Goal: Task Accomplishment & Management: Use online tool/utility

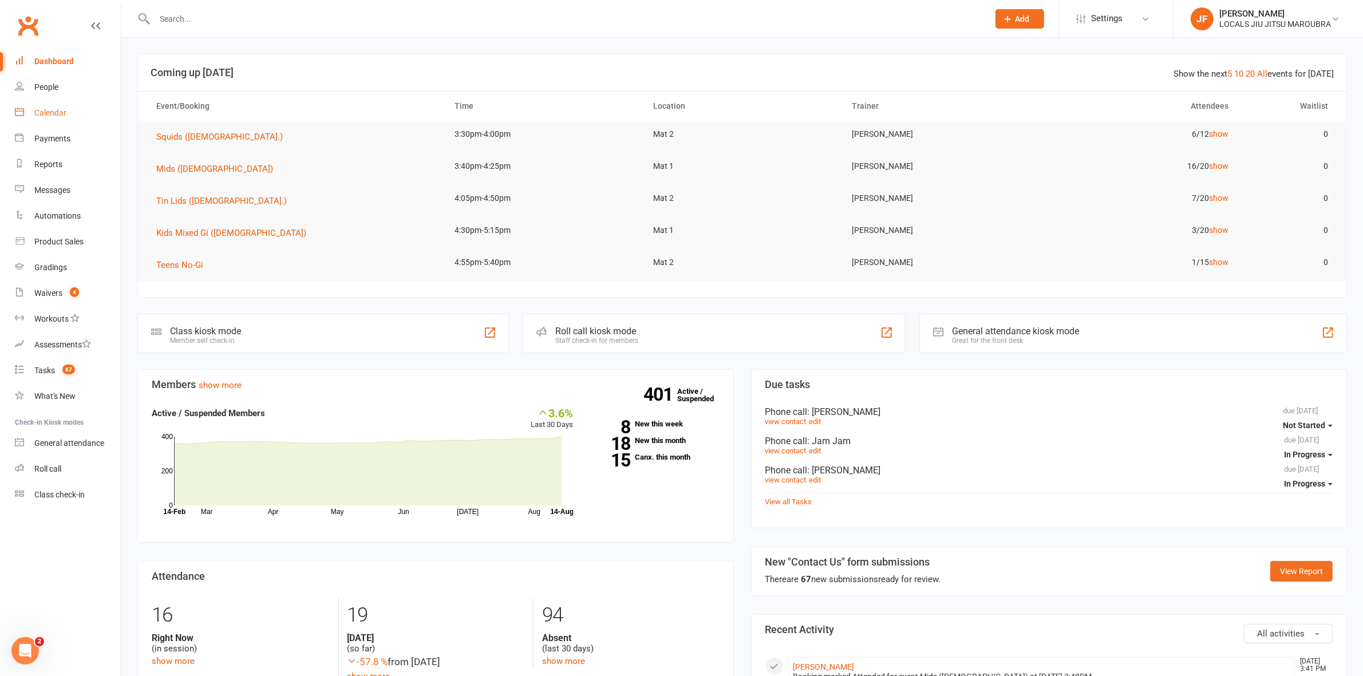
click at [64, 121] on link "Calendar" at bounding box center [68, 113] width 106 height 26
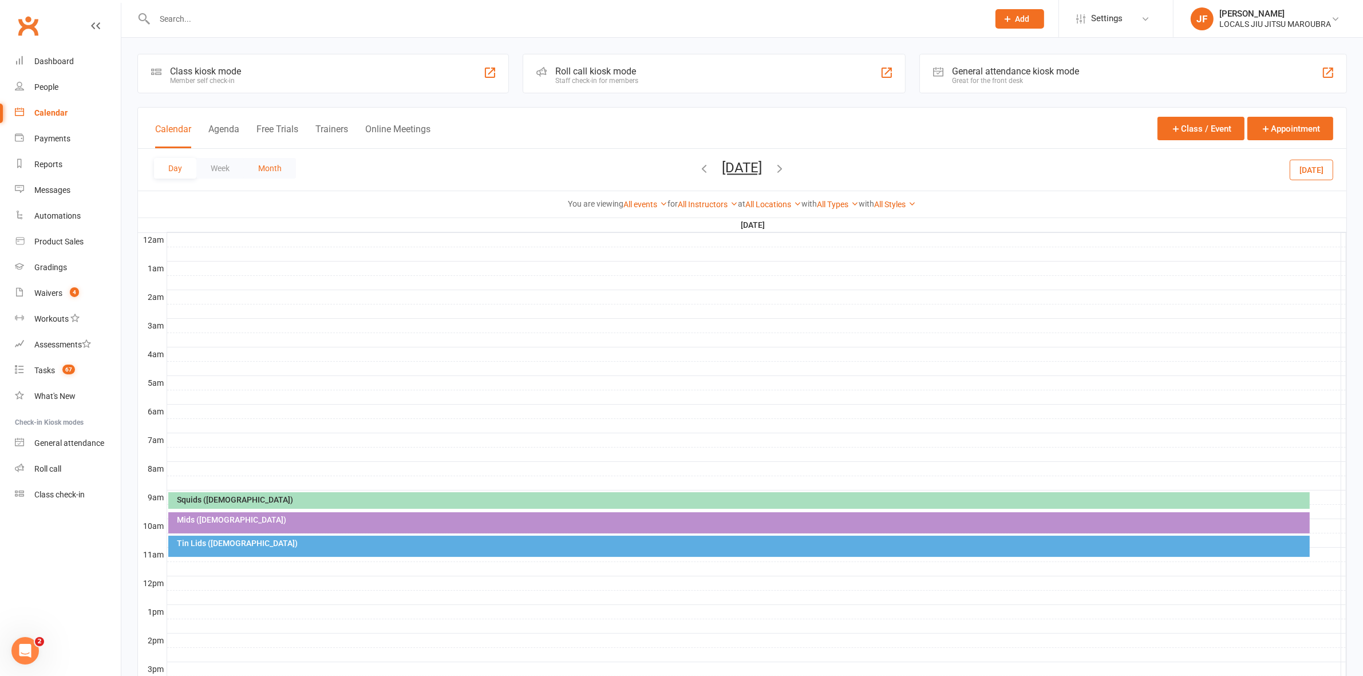
click at [271, 164] on button "Month" at bounding box center [270, 168] width 52 height 21
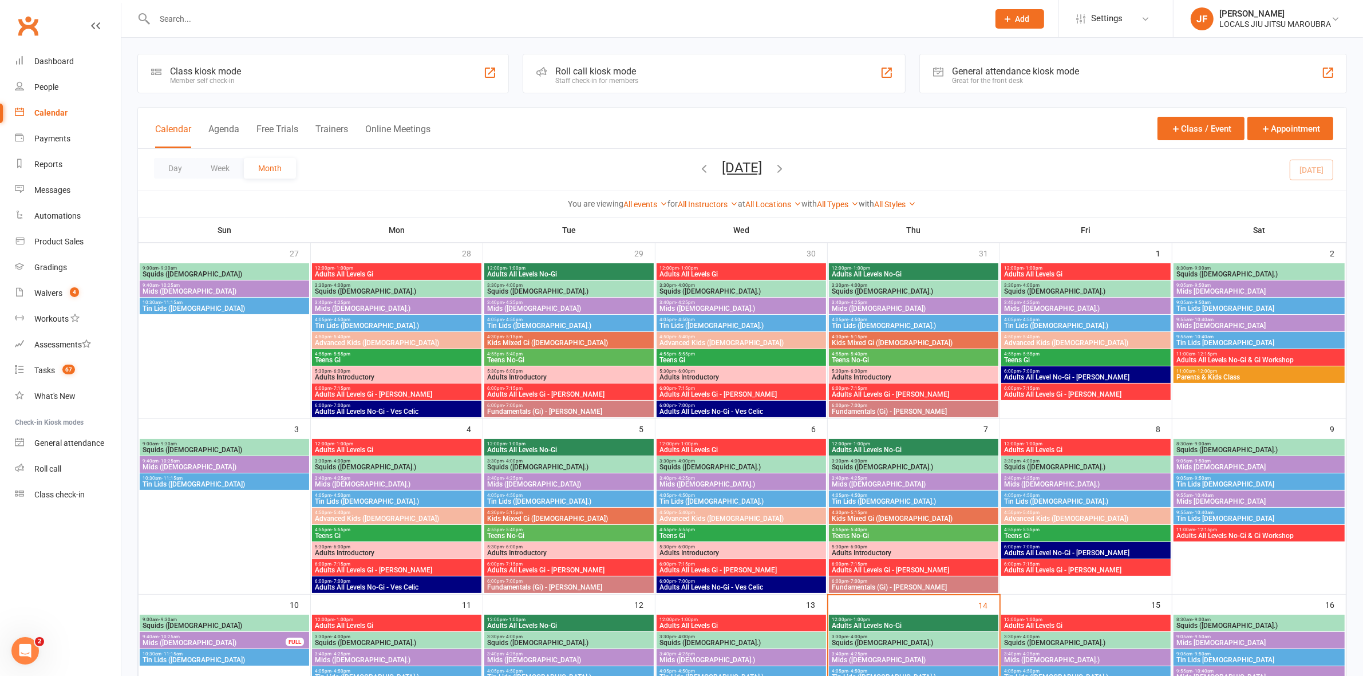
click at [544, 12] on input "text" at bounding box center [566, 19] width 830 height 16
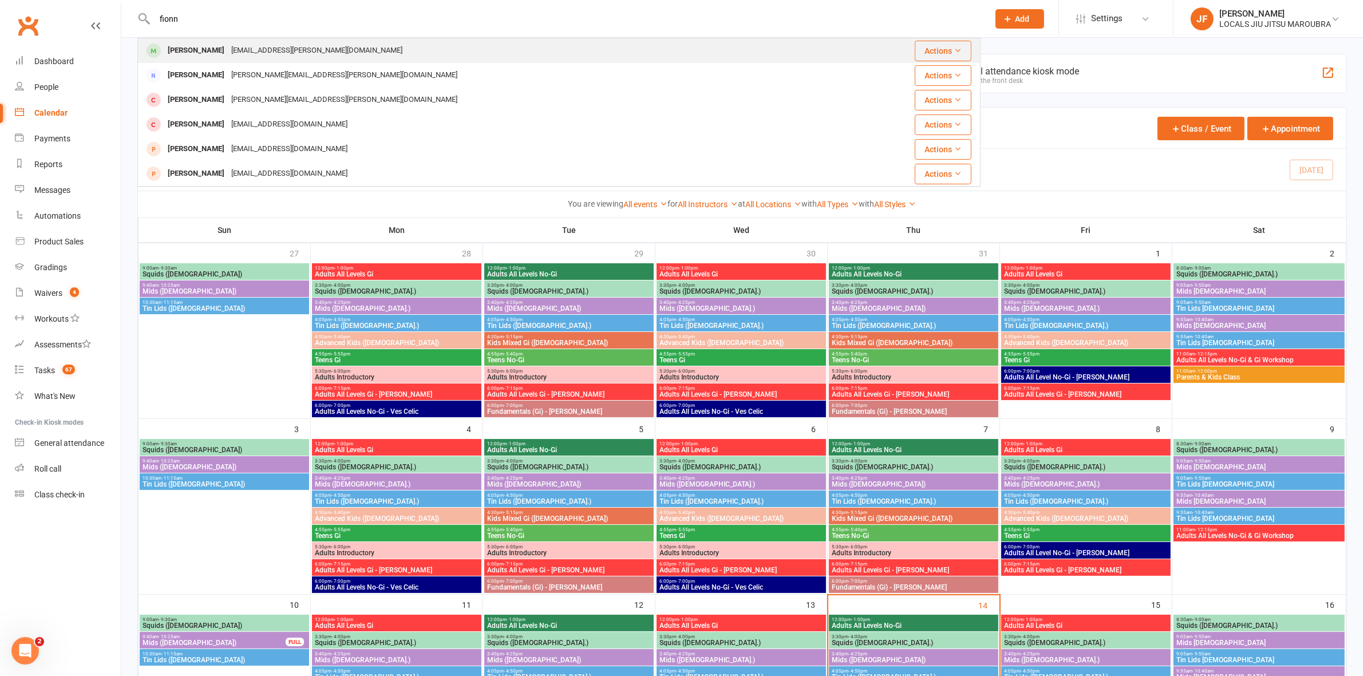
type input "fionn"
click at [310, 49] on div "reka.oconnell@gmail.com" at bounding box center [317, 50] width 178 height 17
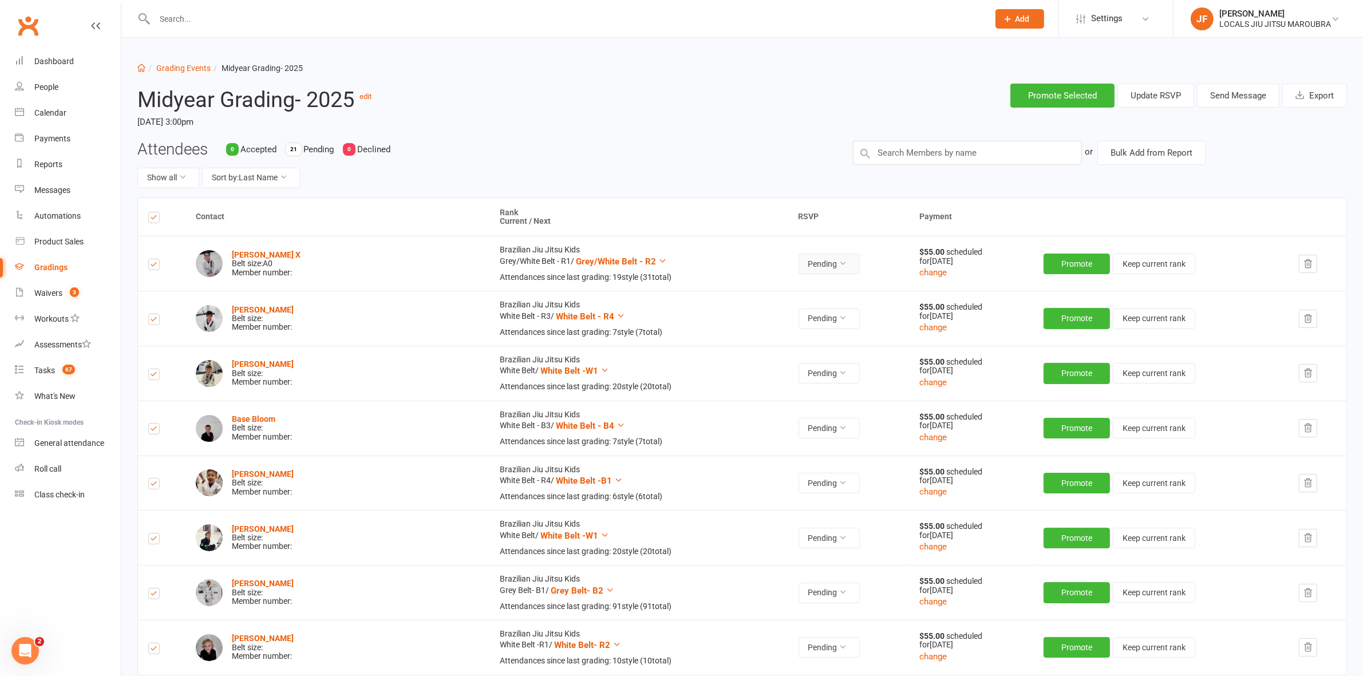
click at [799, 265] on button "Pending" at bounding box center [829, 264] width 61 height 21
click at [697, 138] on header "Midyear Grading- 2025 edit Saturday, 16 Aug 2025, 3:00pm Promote Selected Updat…" at bounding box center [742, 107] width 1227 height 66
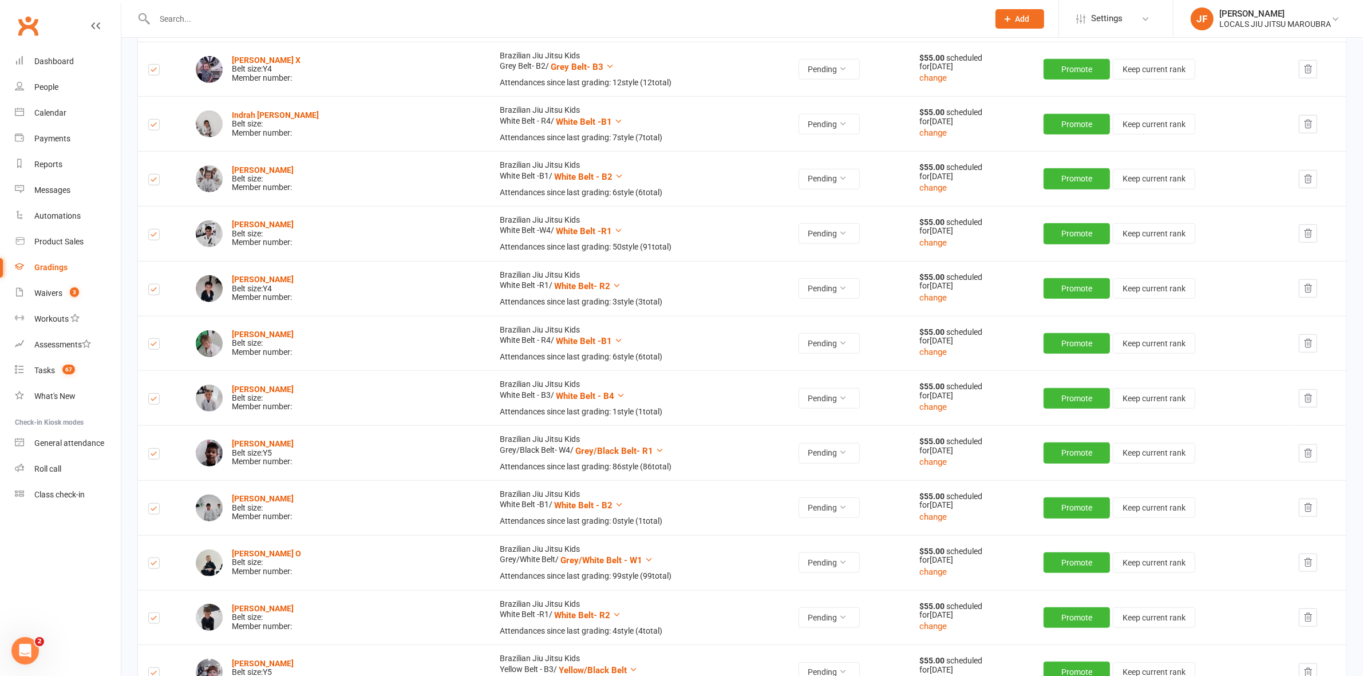
scroll to position [913, 0]
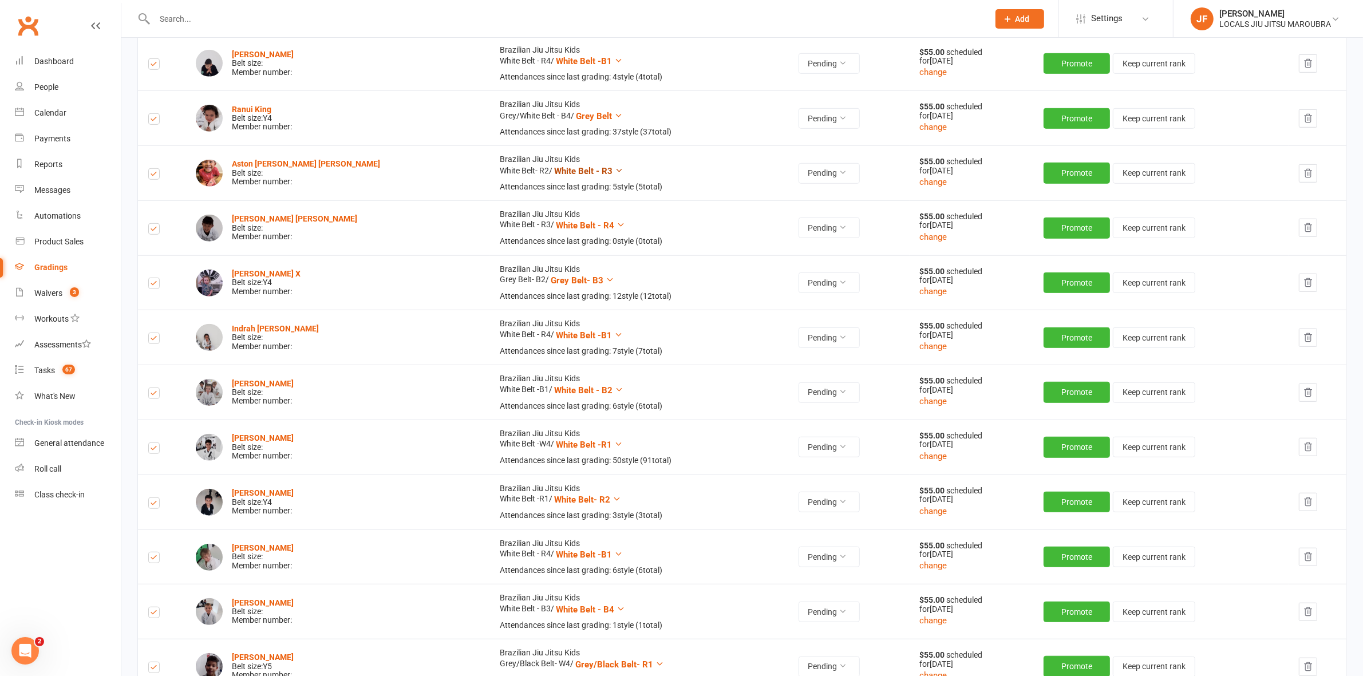
click at [615, 175] on icon at bounding box center [619, 170] width 9 height 9
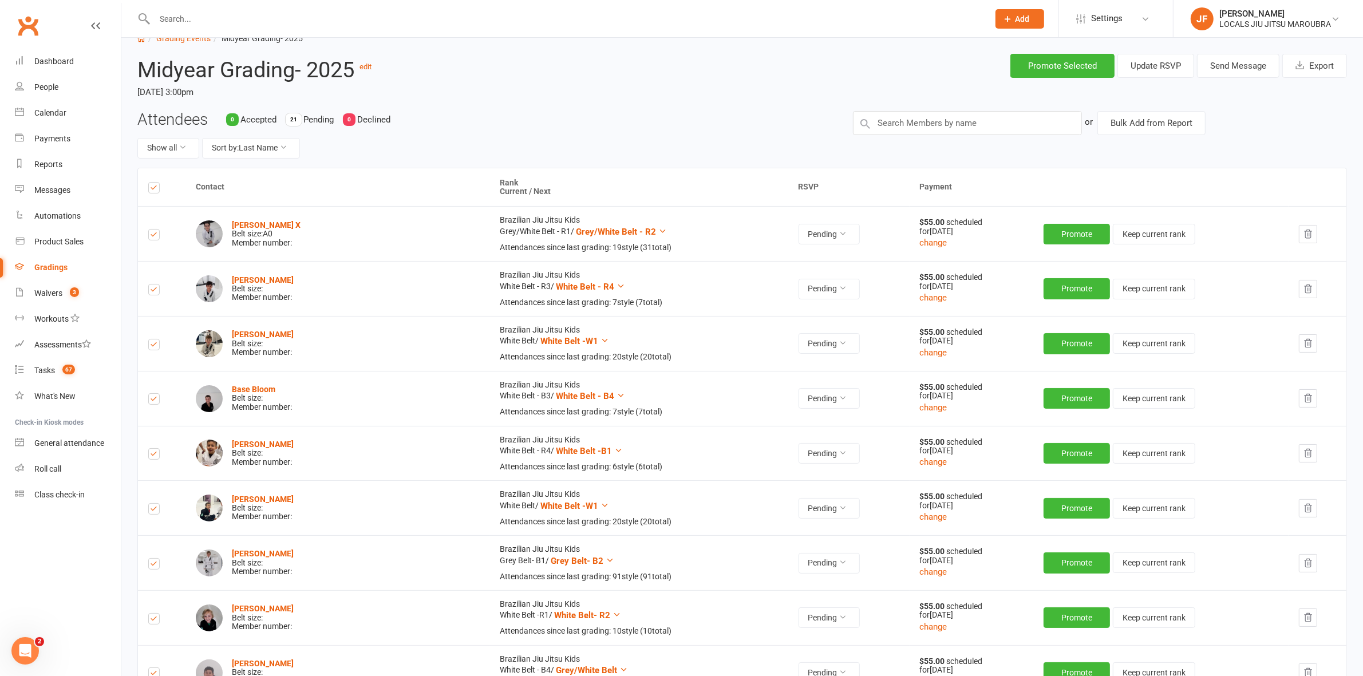
scroll to position [0, 0]
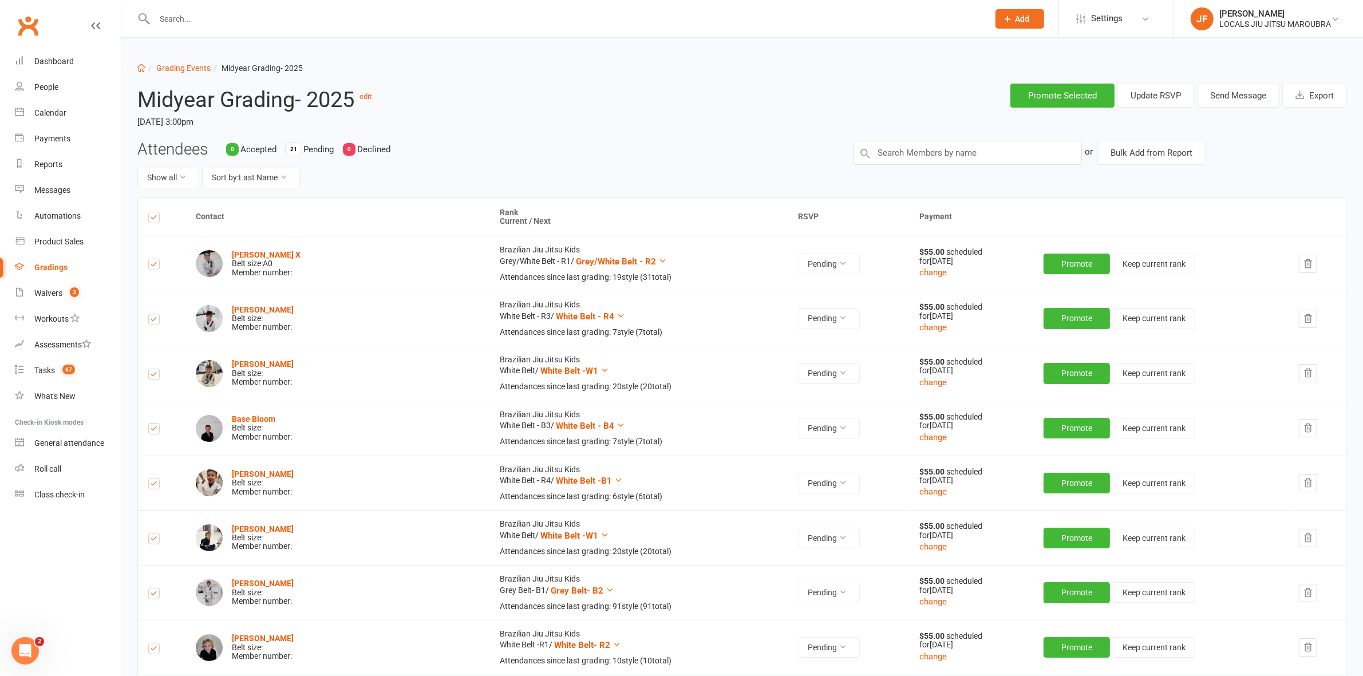
click at [534, 112] on time "Saturday, 16 Aug 2025, 3:00pm" at bounding box center [384, 121] width 494 height 19
click at [322, 215] on th "Contact" at bounding box center [338, 217] width 304 height 38
click at [576, 261] on span "Grey/White Belt - R2" at bounding box center [616, 262] width 80 height 10
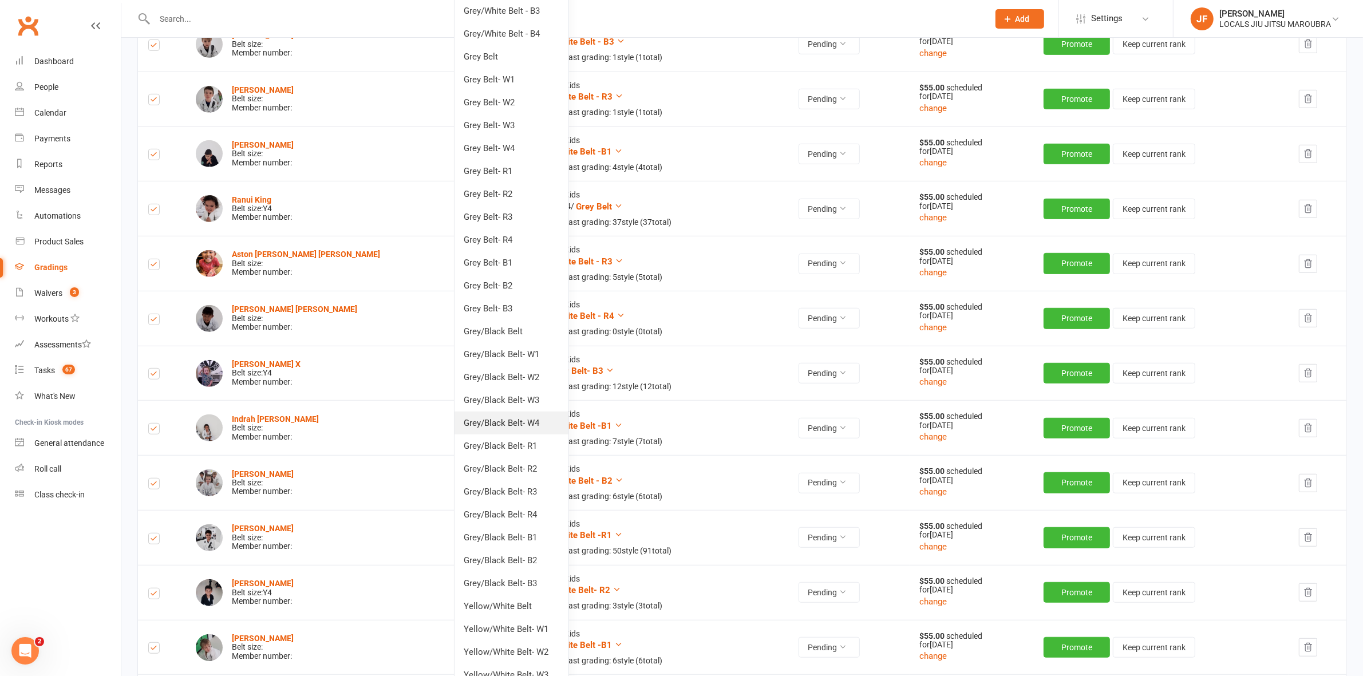
scroll to position [930, 0]
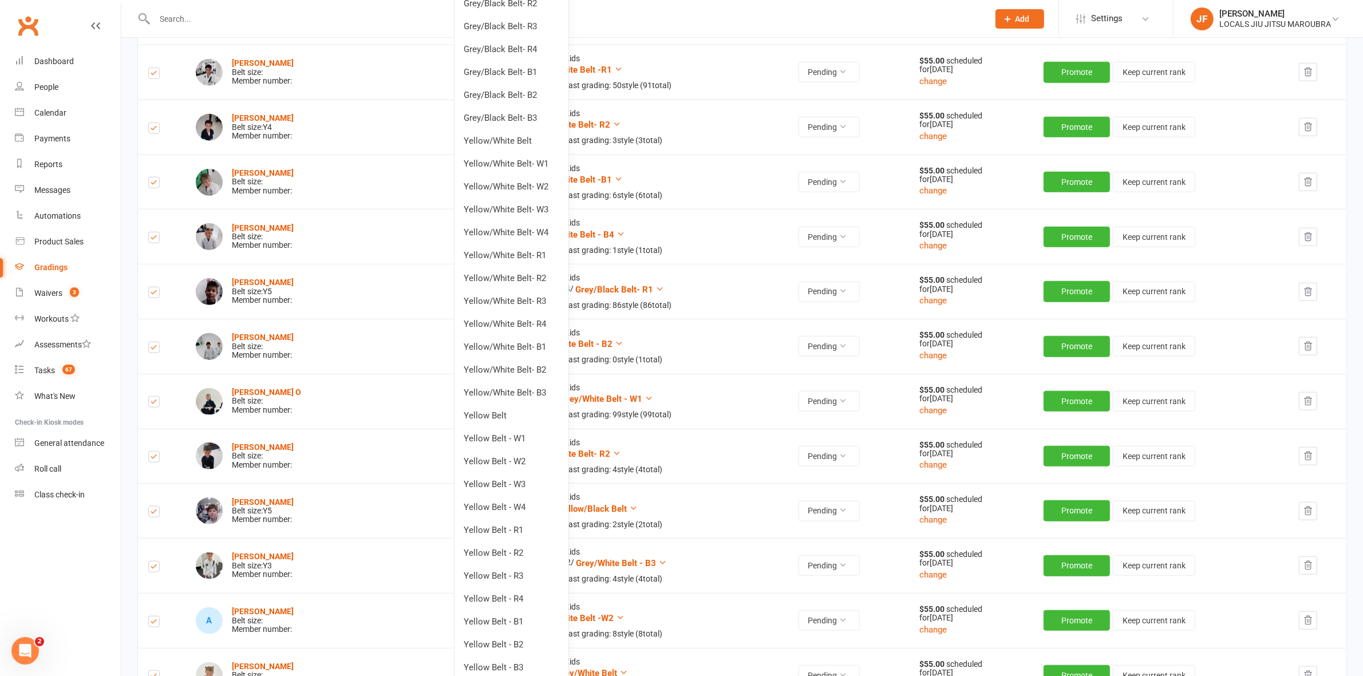
click at [694, 385] on td "Brazilian Jiu Jitsu Kids Grey/White Belt / Grey/White Belt - W1 Attendances sin…" at bounding box center [639, 401] width 299 height 55
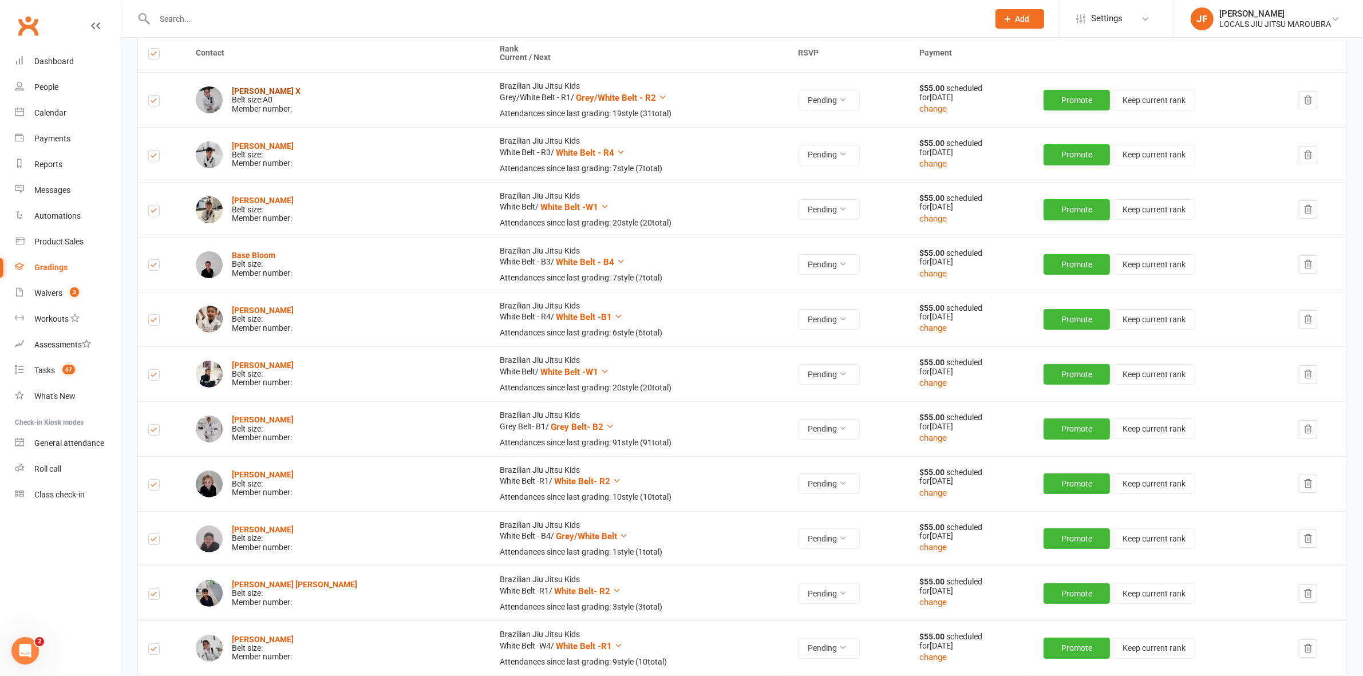
scroll to position [0, 0]
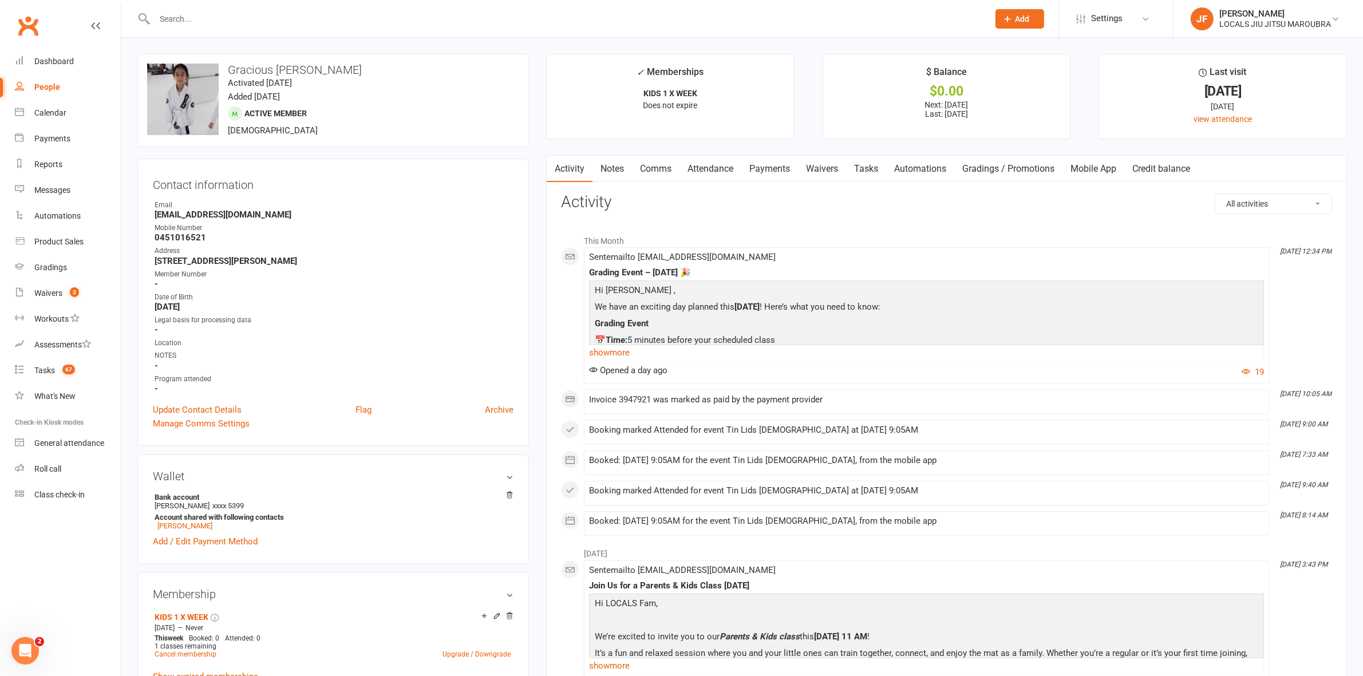
click at [736, 17] on input "text" at bounding box center [566, 19] width 830 height 16
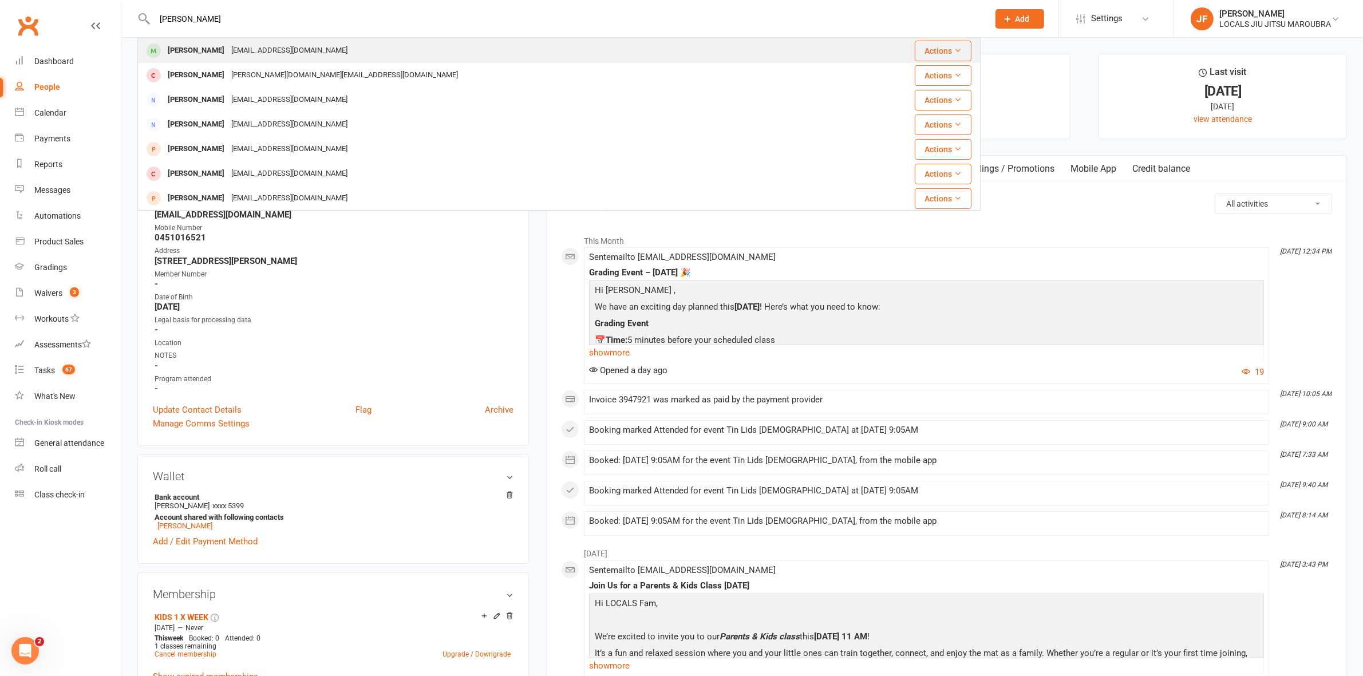
type input "will north"
drag, startPoint x: 305, startPoint y: 44, endPoint x: 301, endPoint y: 38, distance: 7.0
click at [305, 44] on div "Will North Kristin16isabel@gmail.com" at bounding box center [489, 50] width 700 height 23
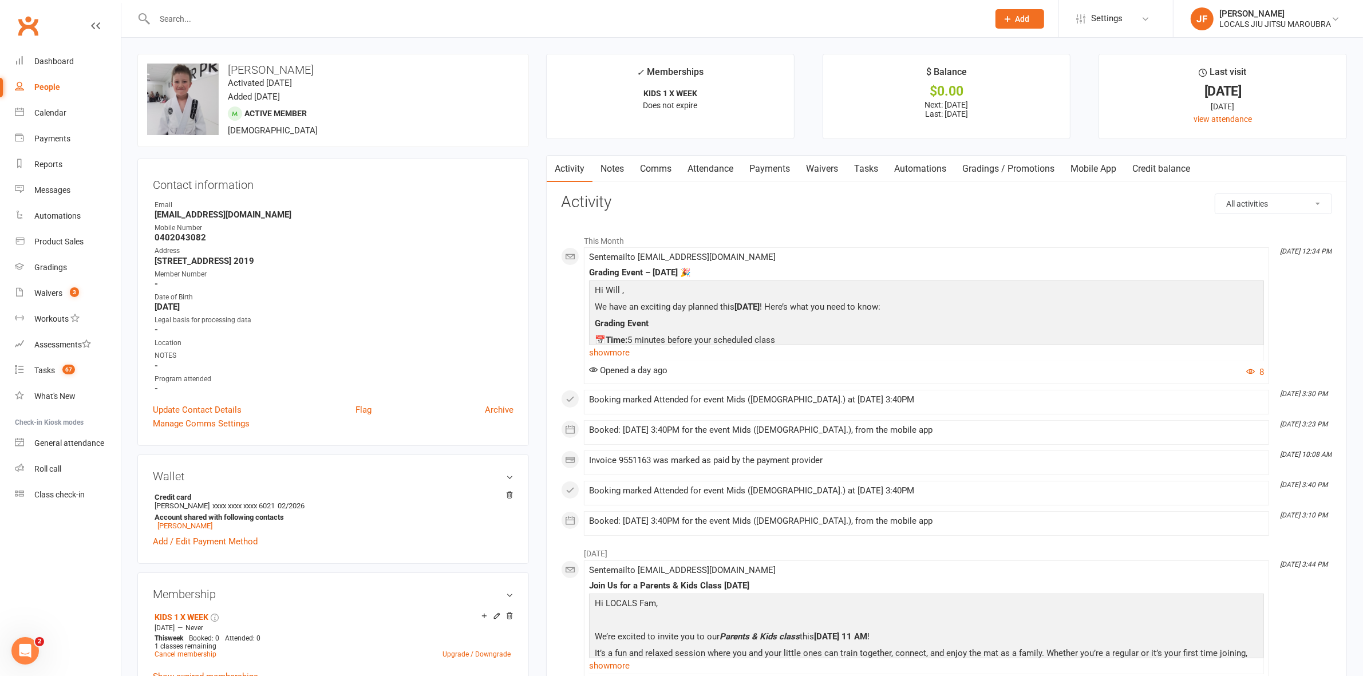
click at [997, 168] on link "Gradings / Promotions" at bounding box center [1008, 169] width 108 height 26
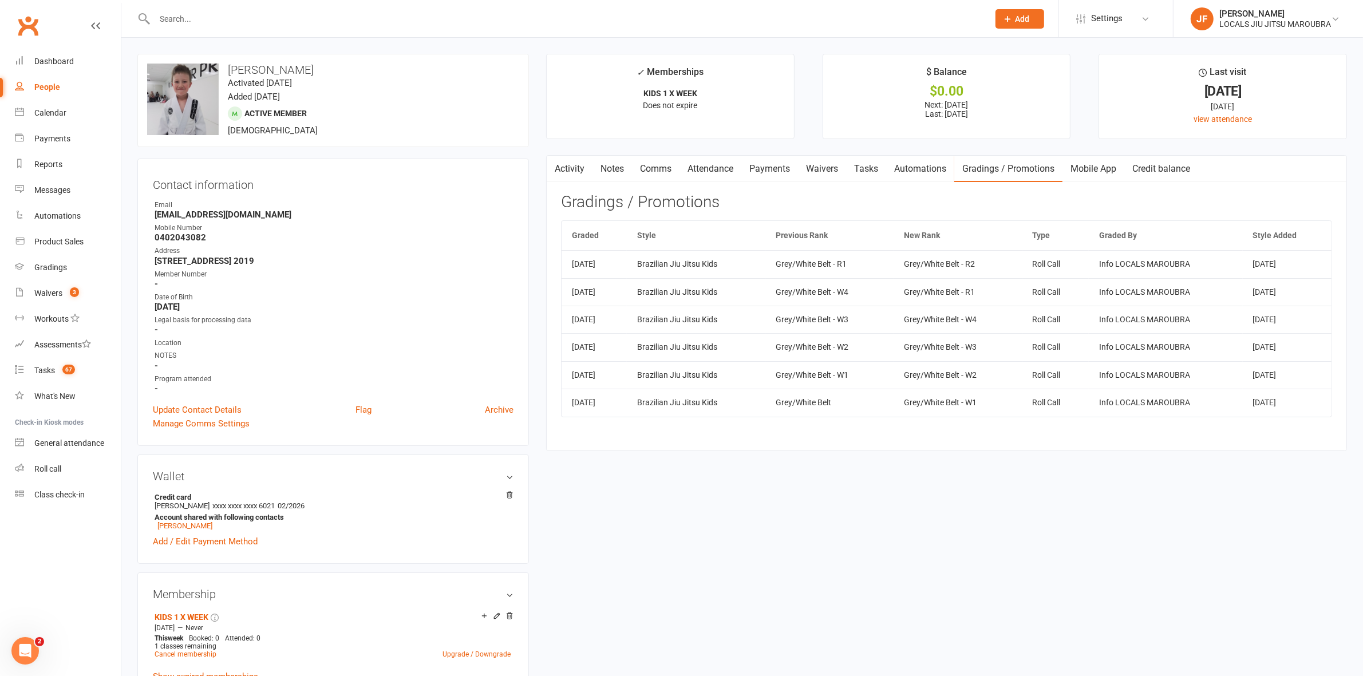
click at [768, 13] on input "text" at bounding box center [566, 19] width 830 height 16
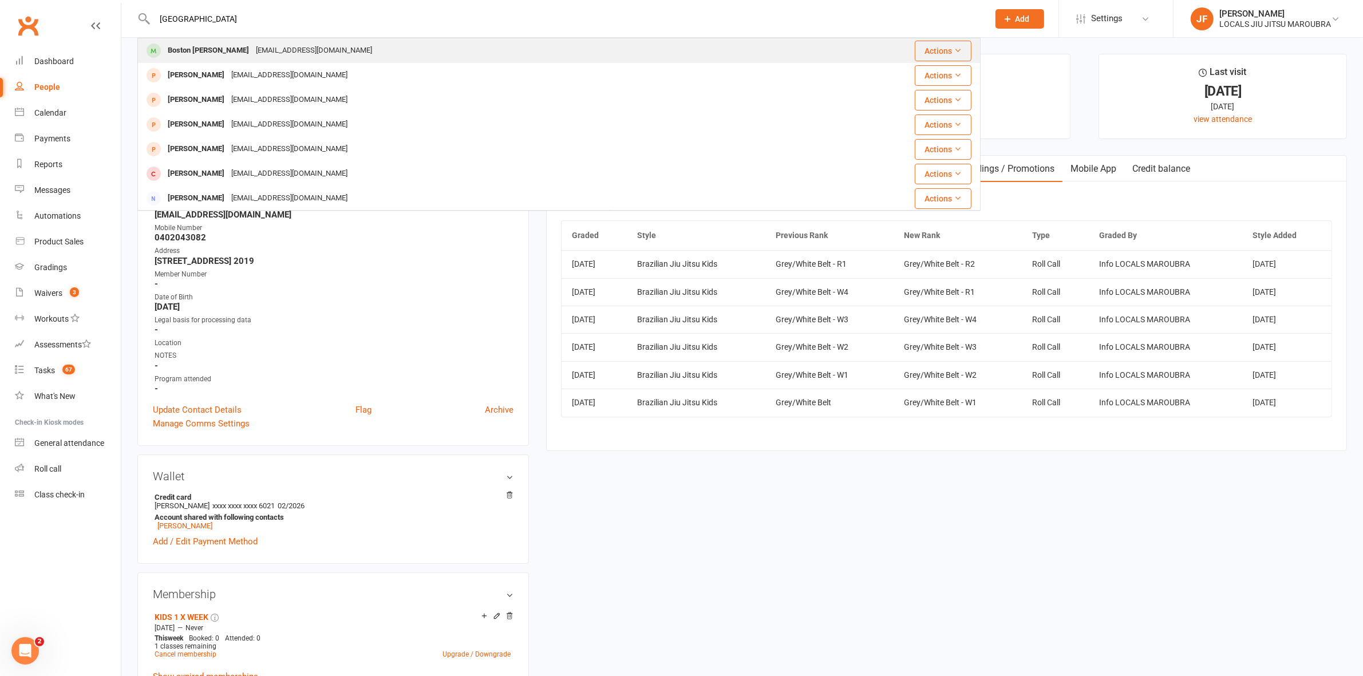
type input "boston"
click at [342, 52] on div "Boston McMillan ben@facilitiesfix.com.au" at bounding box center [469, 50] width 661 height 23
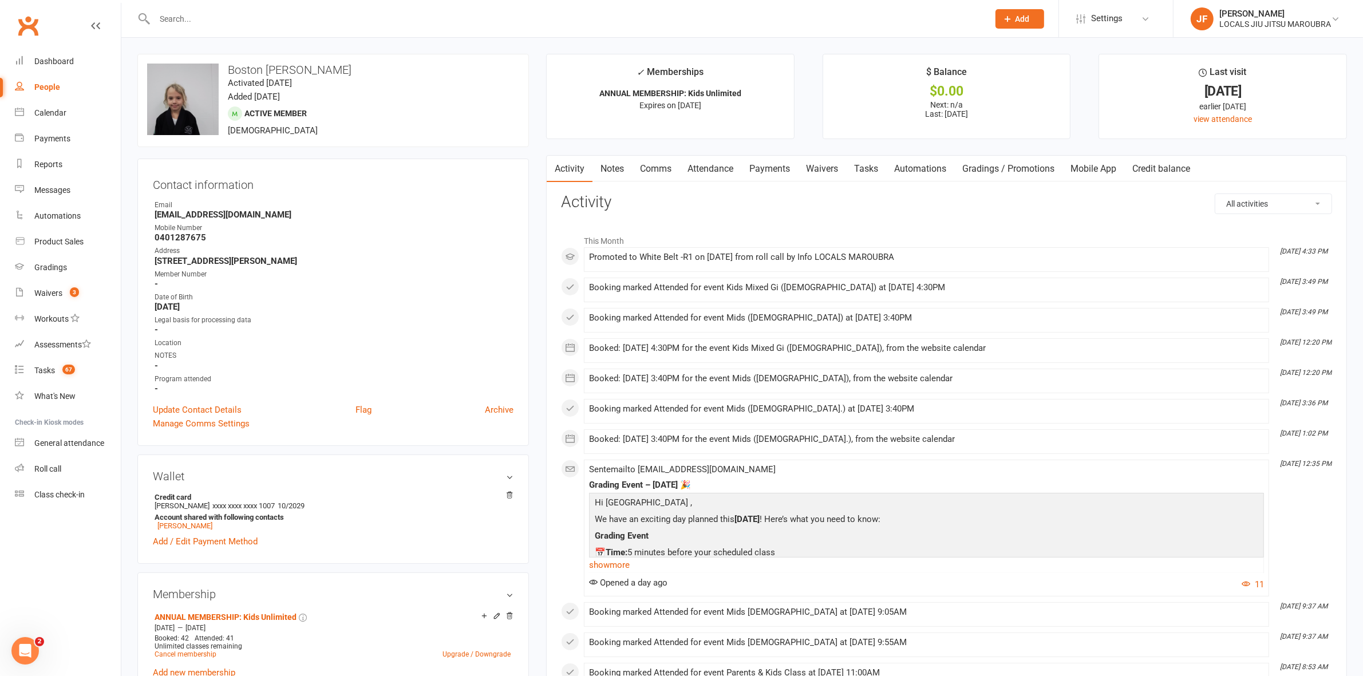
click at [997, 160] on link "Gradings / Promotions" at bounding box center [1008, 169] width 108 height 26
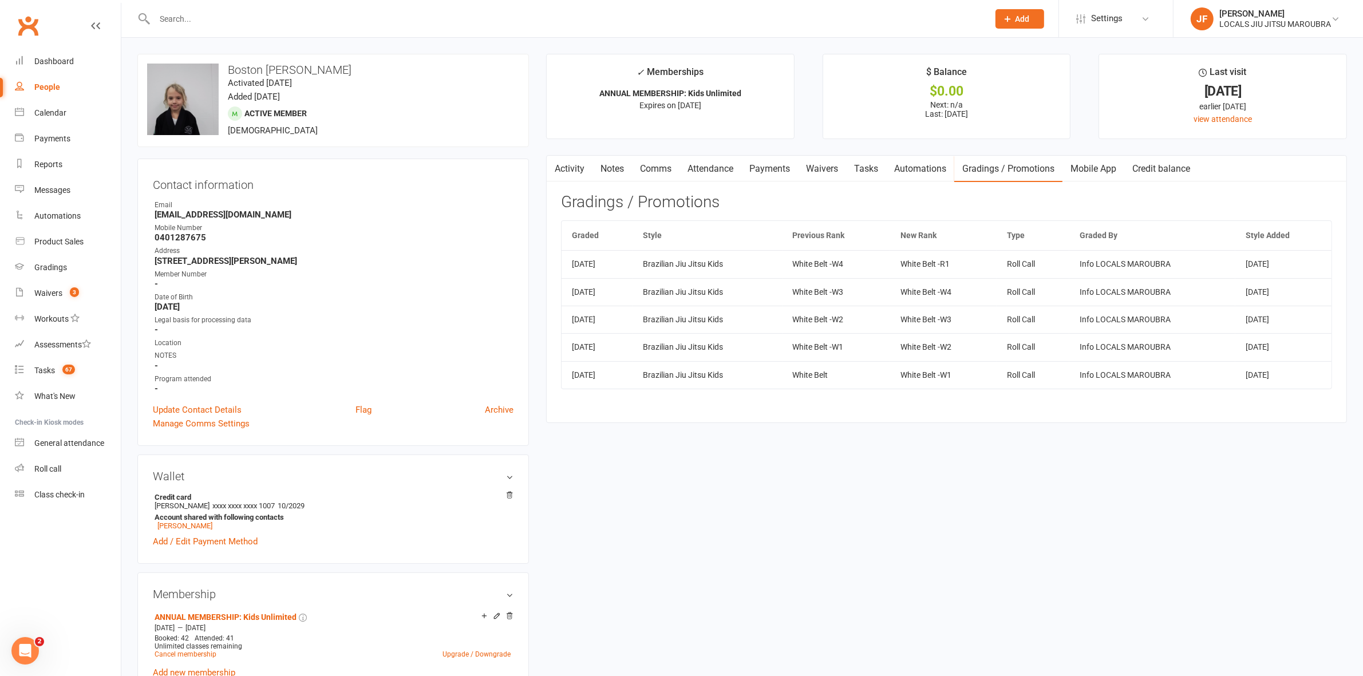
click at [639, 27] on div at bounding box center [558, 18] width 843 height 37
click at [631, 13] on input "text" at bounding box center [566, 19] width 830 height 16
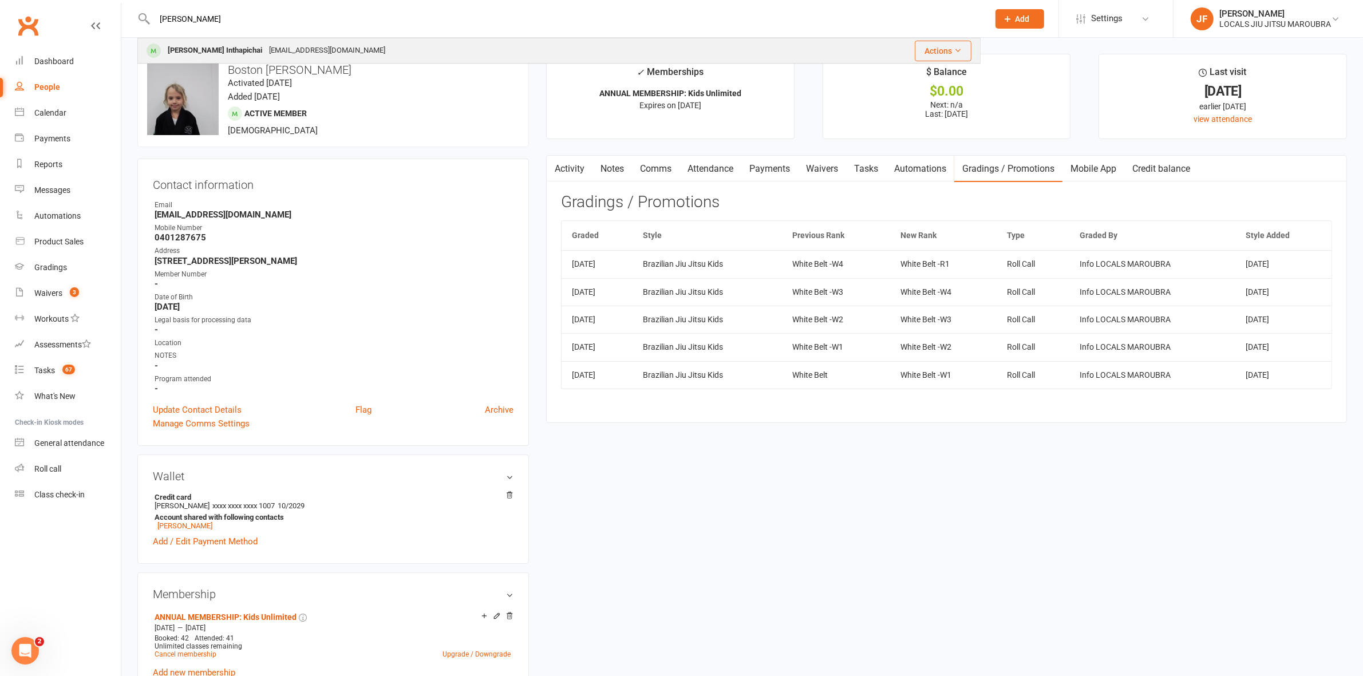
type input "jett"
click at [305, 52] on div "inthapichai@gmail.com" at bounding box center [327, 50] width 123 height 17
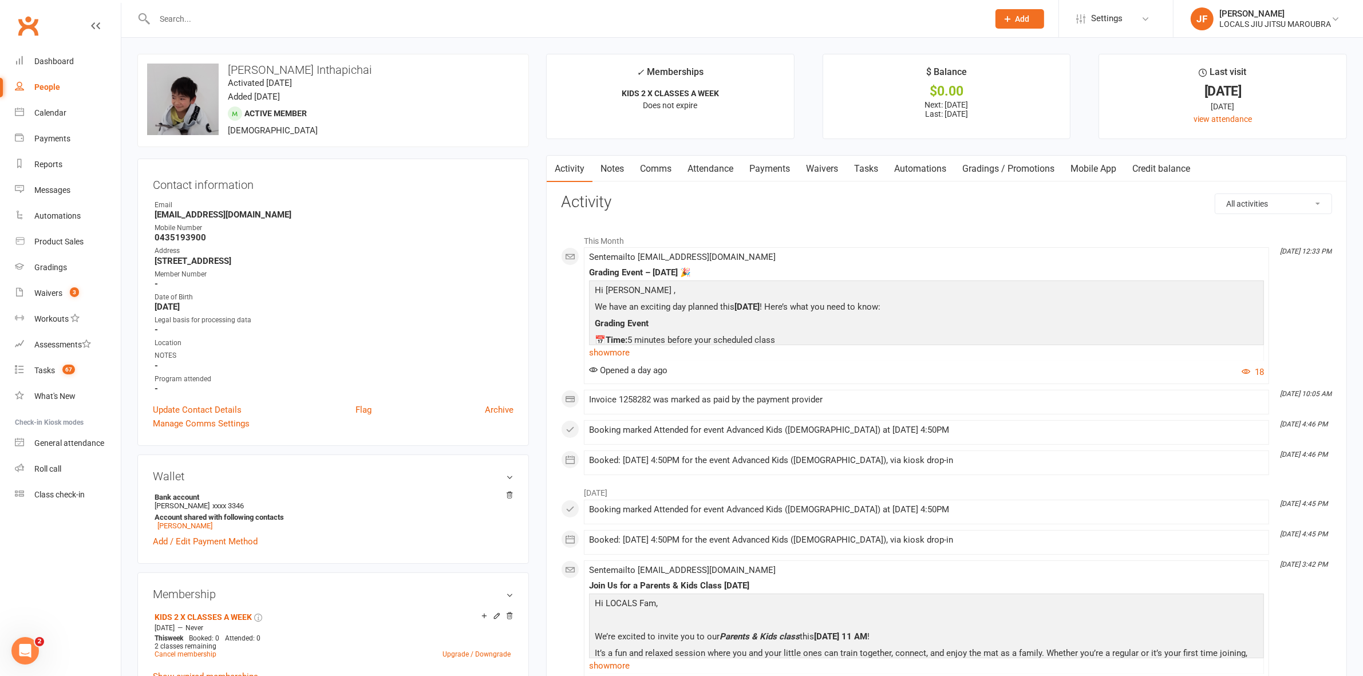
click at [994, 170] on link "Gradings / Promotions" at bounding box center [1008, 169] width 108 height 26
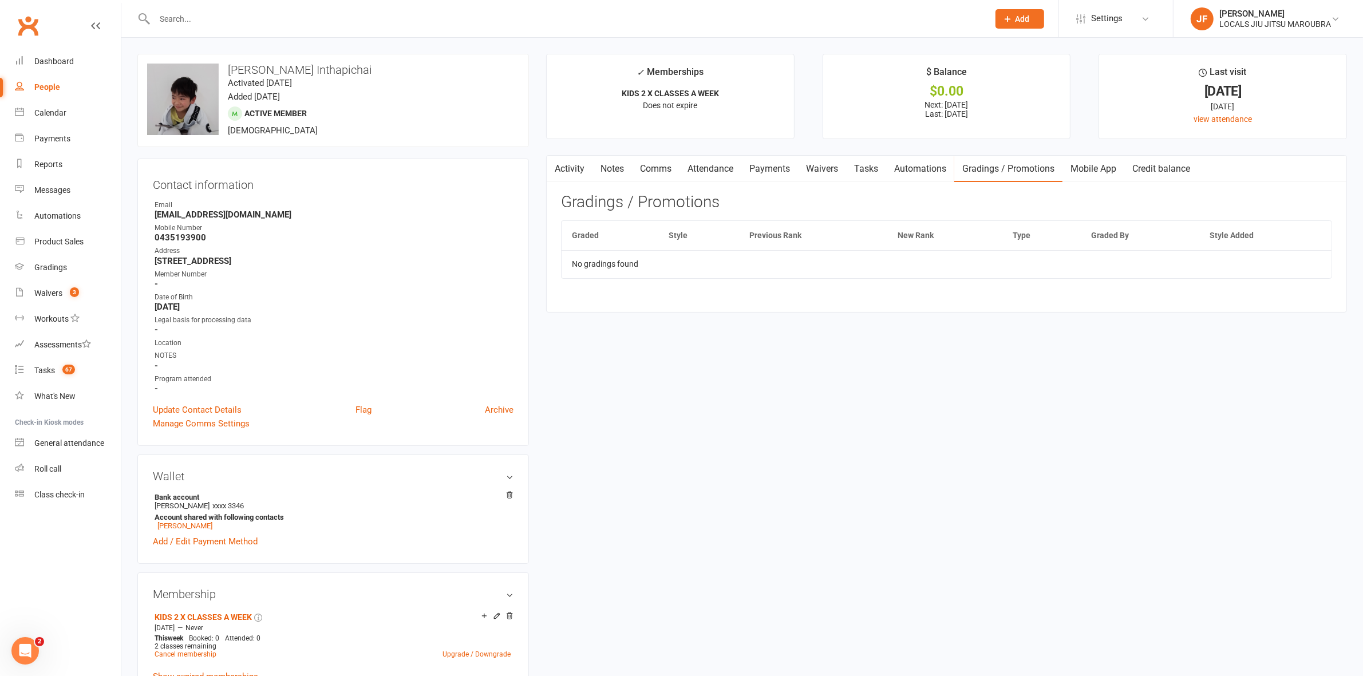
click at [575, 167] on link "Activity" at bounding box center [570, 169] width 46 height 26
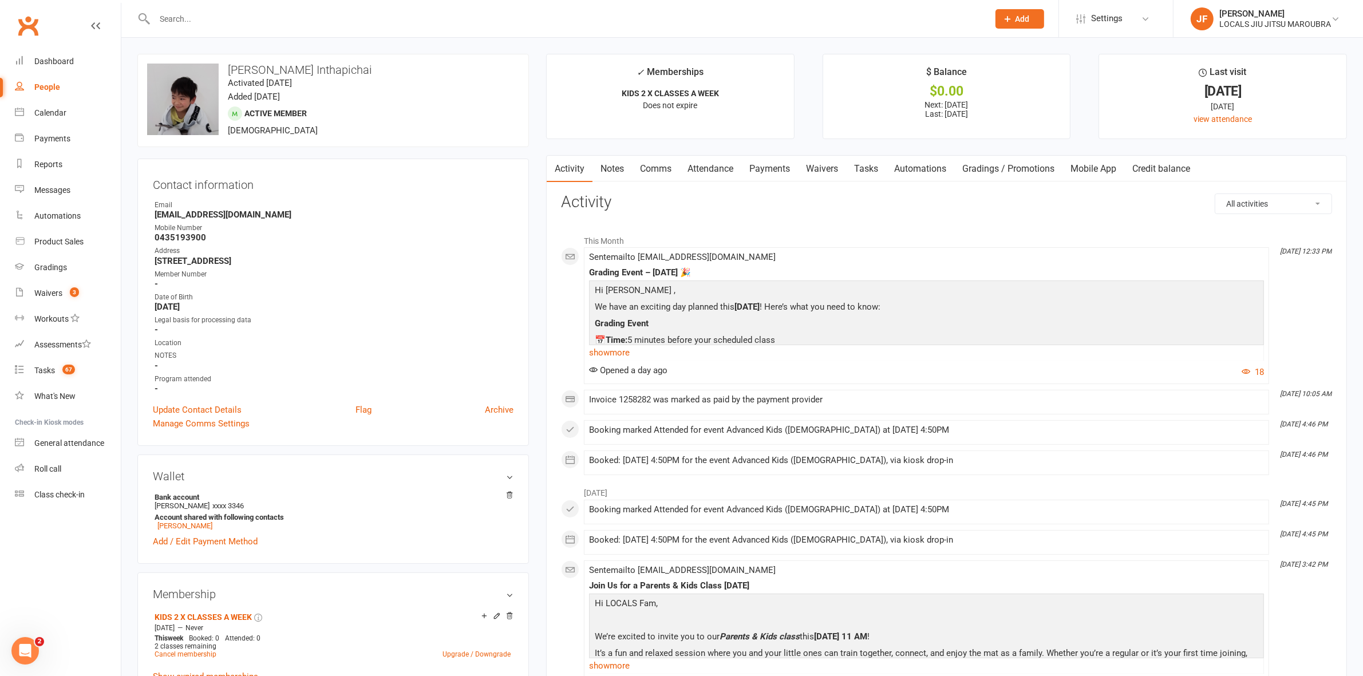
click at [1008, 164] on link "Gradings / Promotions" at bounding box center [1008, 169] width 108 height 26
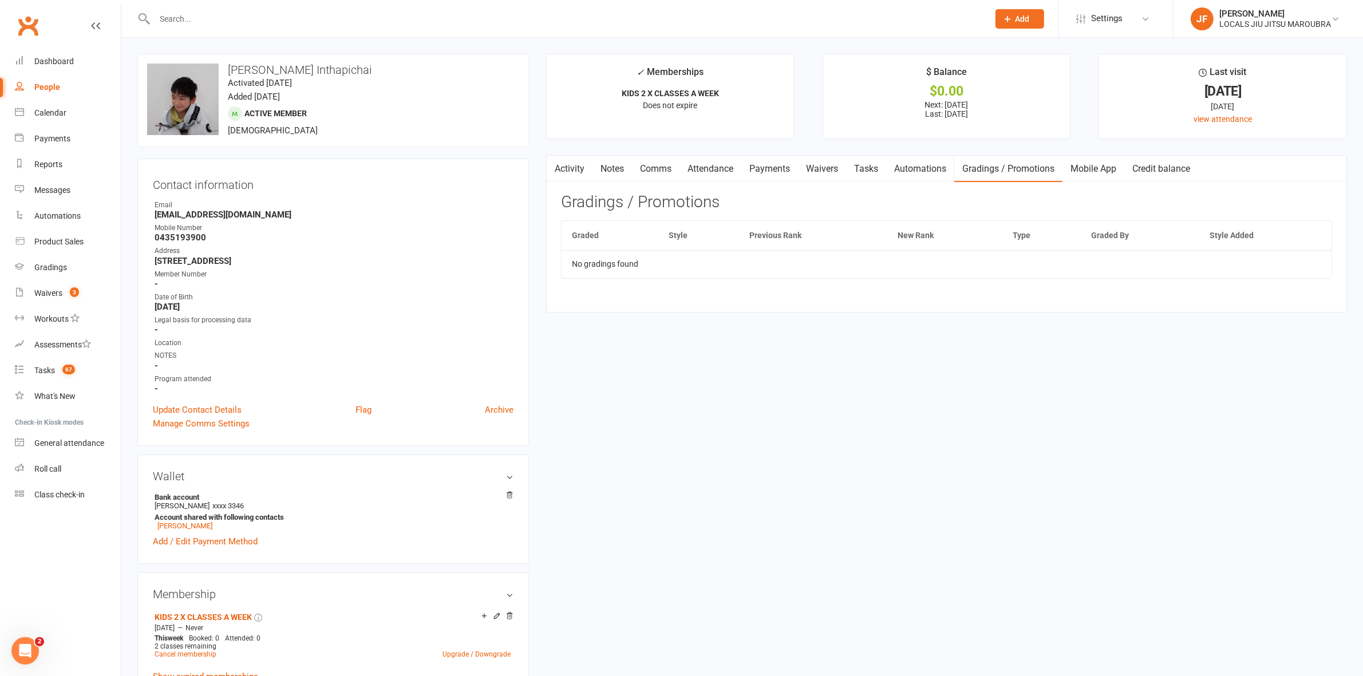
drag, startPoint x: 941, startPoint y: 289, endPoint x: 771, endPoint y: 261, distance: 171.9
click at [940, 289] on div "Graded Style Previous Rank New Rank Type Graded By Style Added No gradings found" at bounding box center [946, 257] width 771 height 74
click at [567, 165] on link "Activity" at bounding box center [570, 169] width 46 height 26
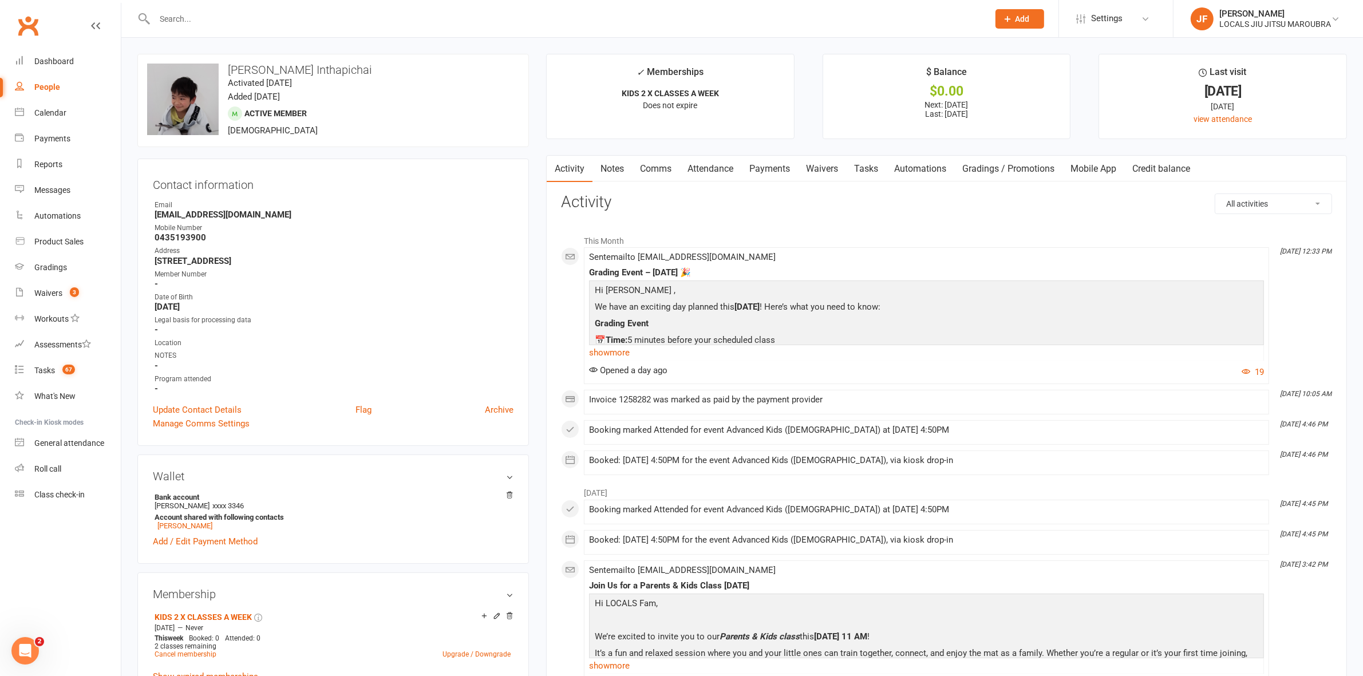
click at [978, 171] on link "Gradings / Promotions" at bounding box center [1008, 169] width 108 height 26
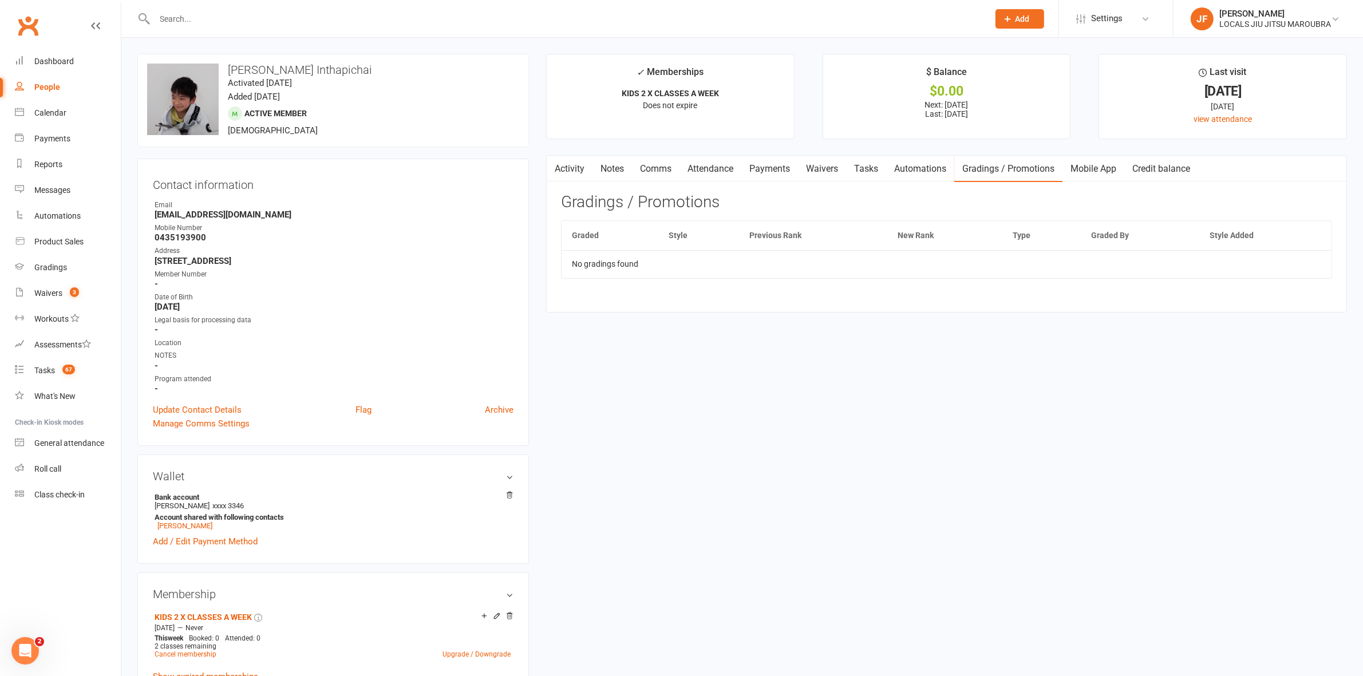
click at [573, 165] on link "Activity" at bounding box center [570, 169] width 46 height 26
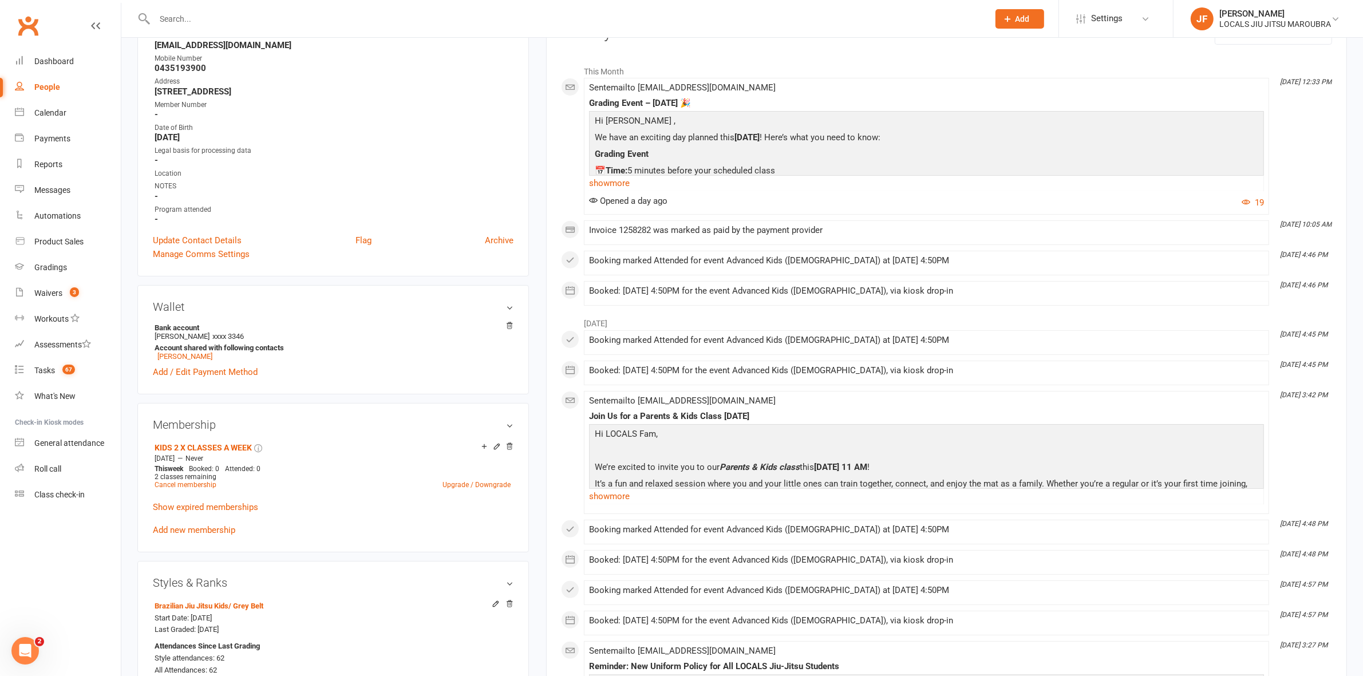
scroll to position [286, 0]
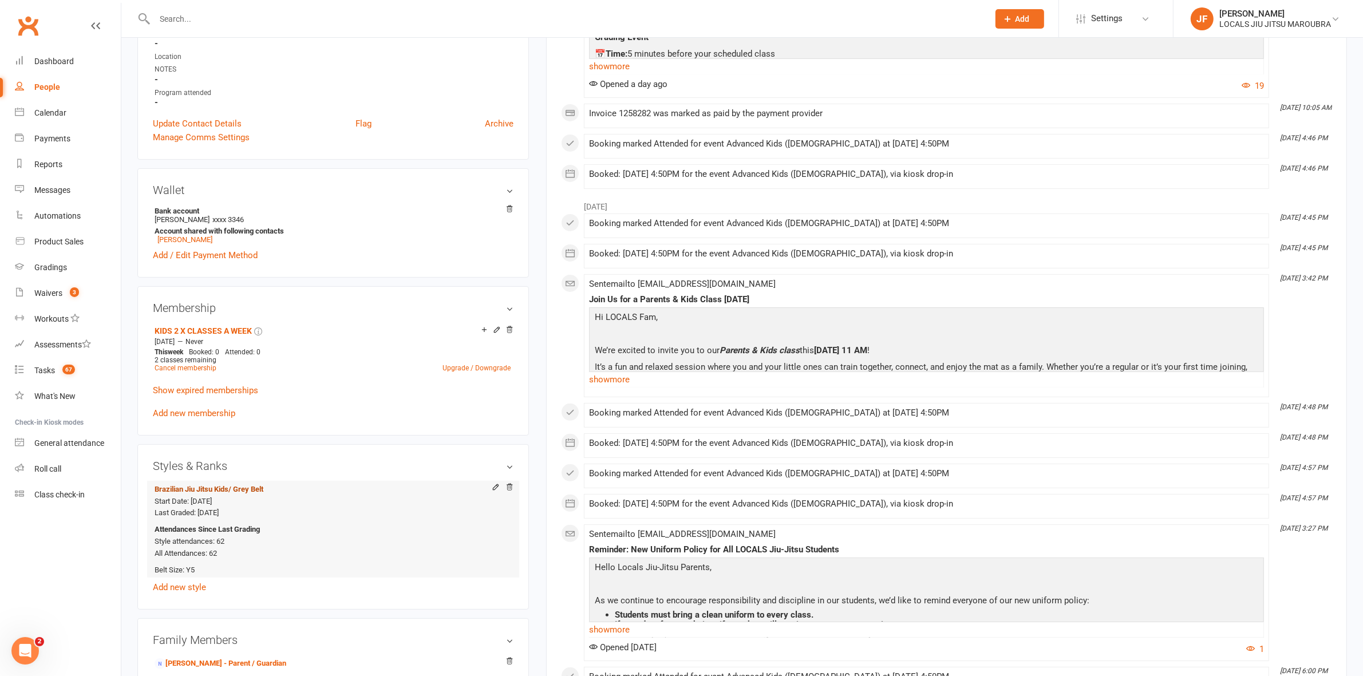
click at [262, 491] on span "/ Grey Belt" at bounding box center [245, 489] width 35 height 9
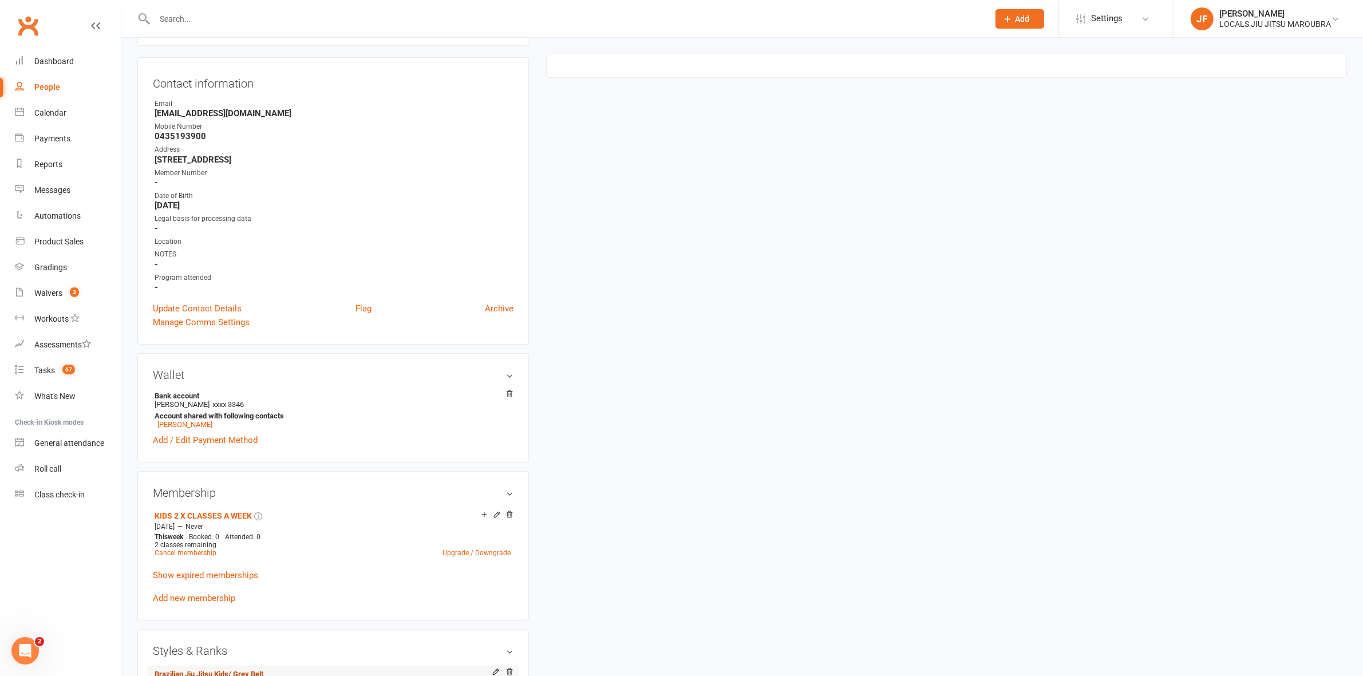
scroll to position [98, 0]
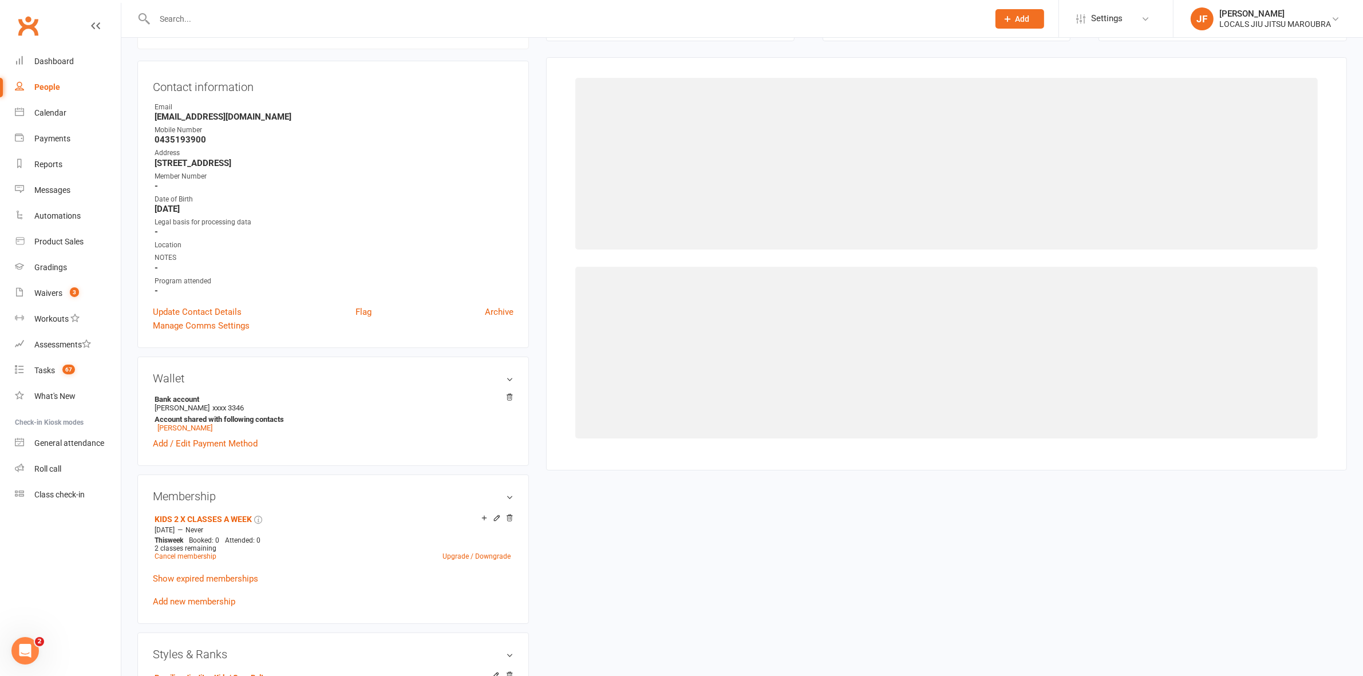
select select "263"
select select "2426"
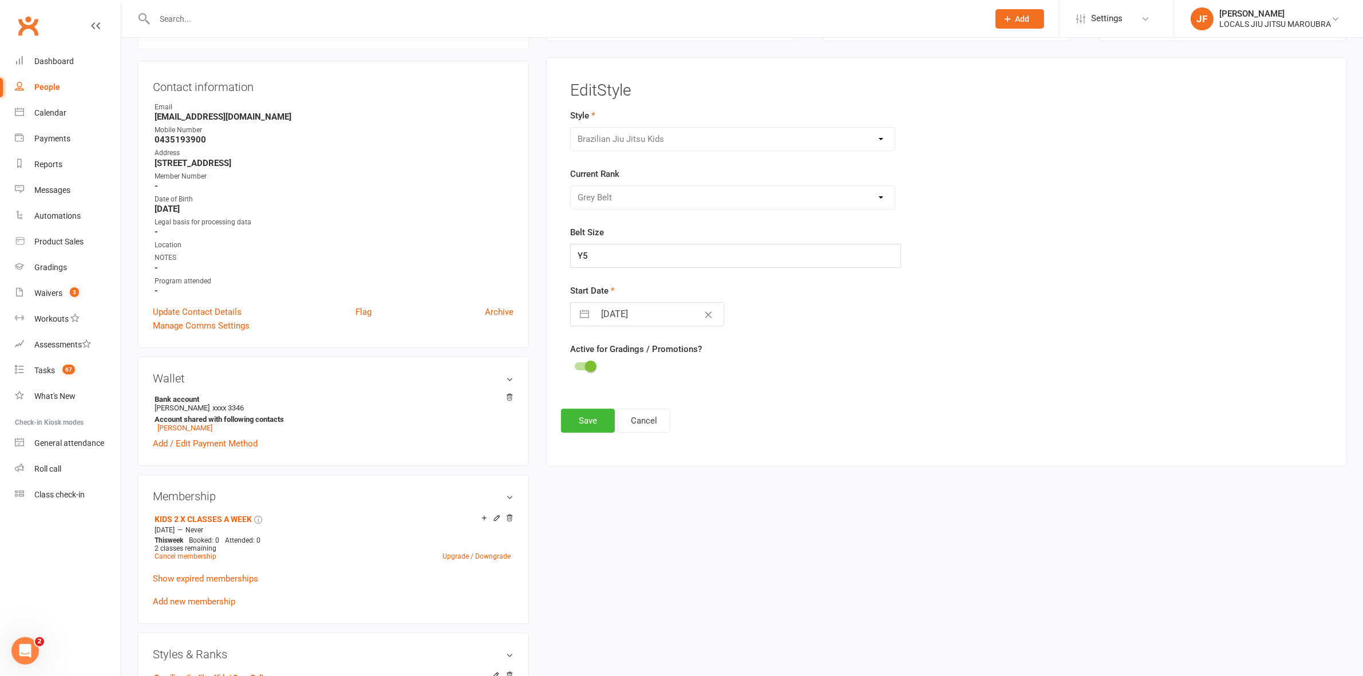
click at [613, 196] on div "Please Select Starting Rank White Belt White Belt -W1 White Belt -W2 White Belt…" at bounding box center [732, 198] width 325 height 24
click at [882, 196] on div "Please Select Starting Rank White Belt White Belt -W1 White Belt -W2 White Belt…" at bounding box center [732, 198] width 325 height 24
click at [656, 261] on input "Y5" at bounding box center [735, 256] width 331 height 24
click at [887, 195] on div "Please Select Starting Rank White Belt White Belt -W1 White Belt -W2 White Belt…" at bounding box center [732, 198] width 325 height 24
click at [883, 195] on div "Please Select Starting Rank White Belt White Belt -W1 White Belt -W2 White Belt…" at bounding box center [732, 198] width 325 height 24
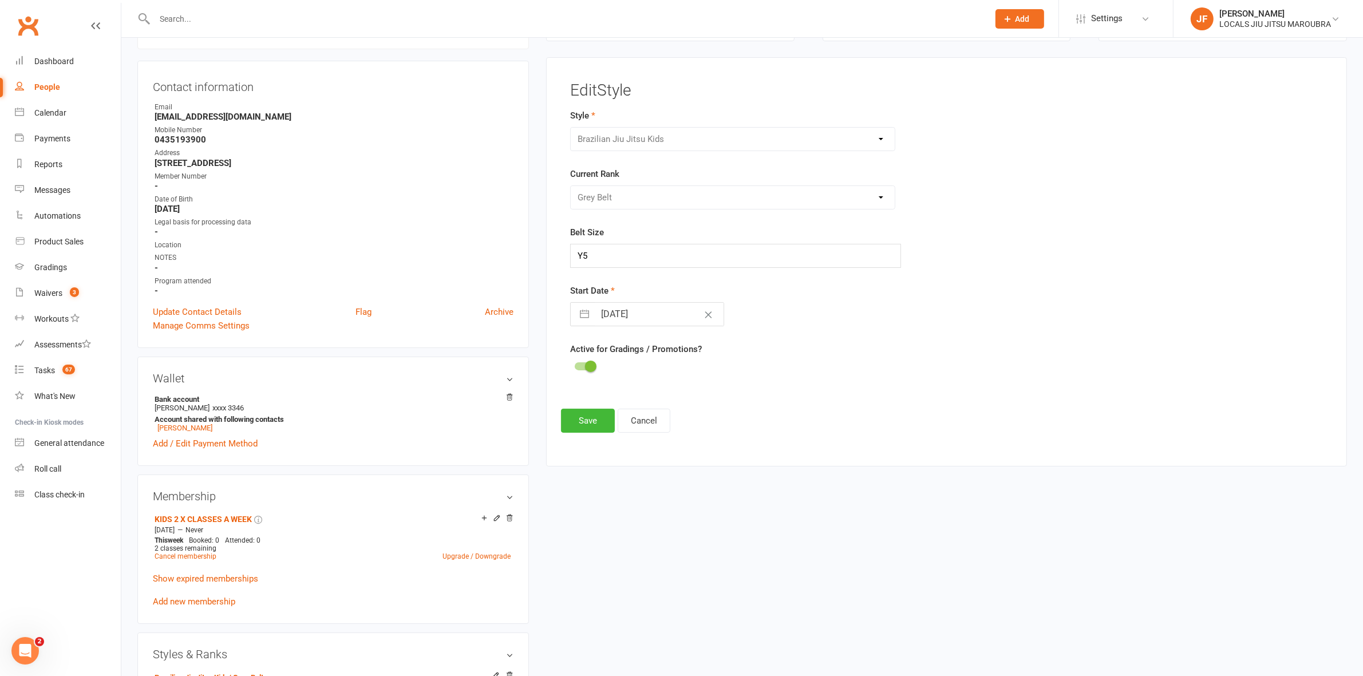
click at [882, 195] on div "Please Select Starting Rank White Belt White Belt -W1 White Belt -W2 White Belt…" at bounding box center [732, 198] width 325 height 24
click at [652, 421] on button "Cancel" at bounding box center [644, 421] width 53 height 24
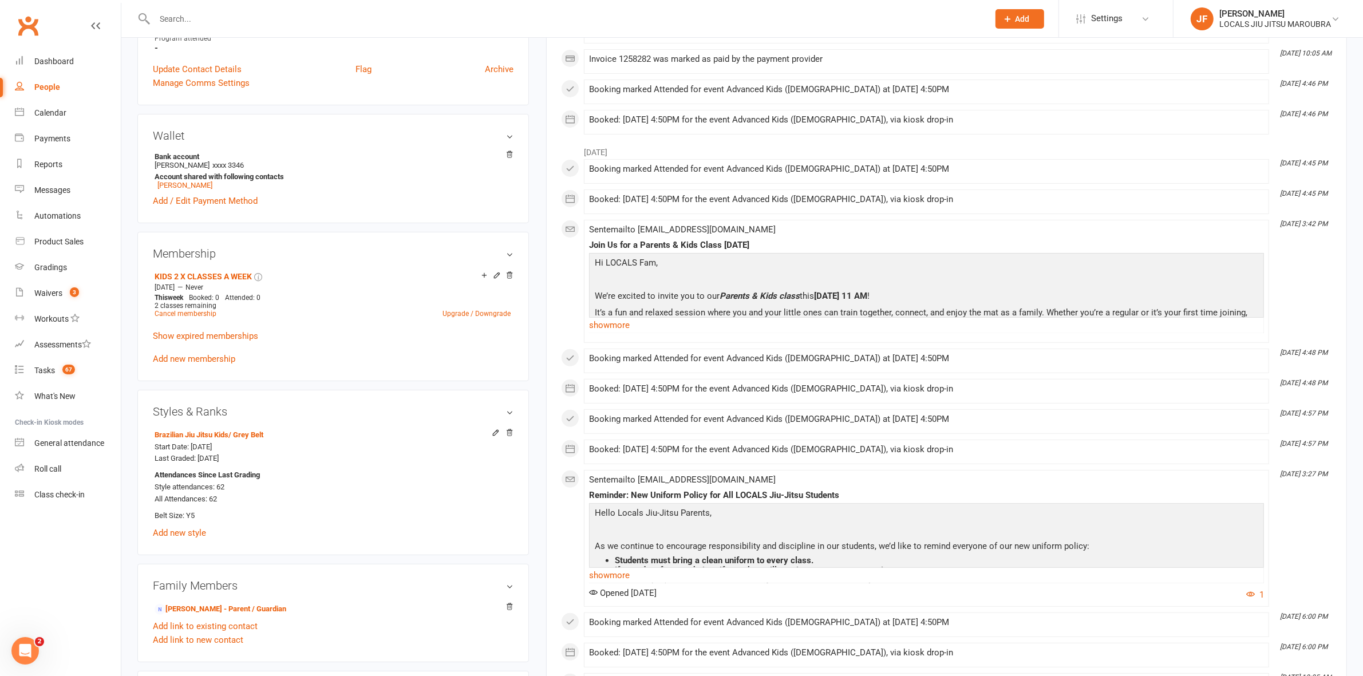
scroll to position [0, 0]
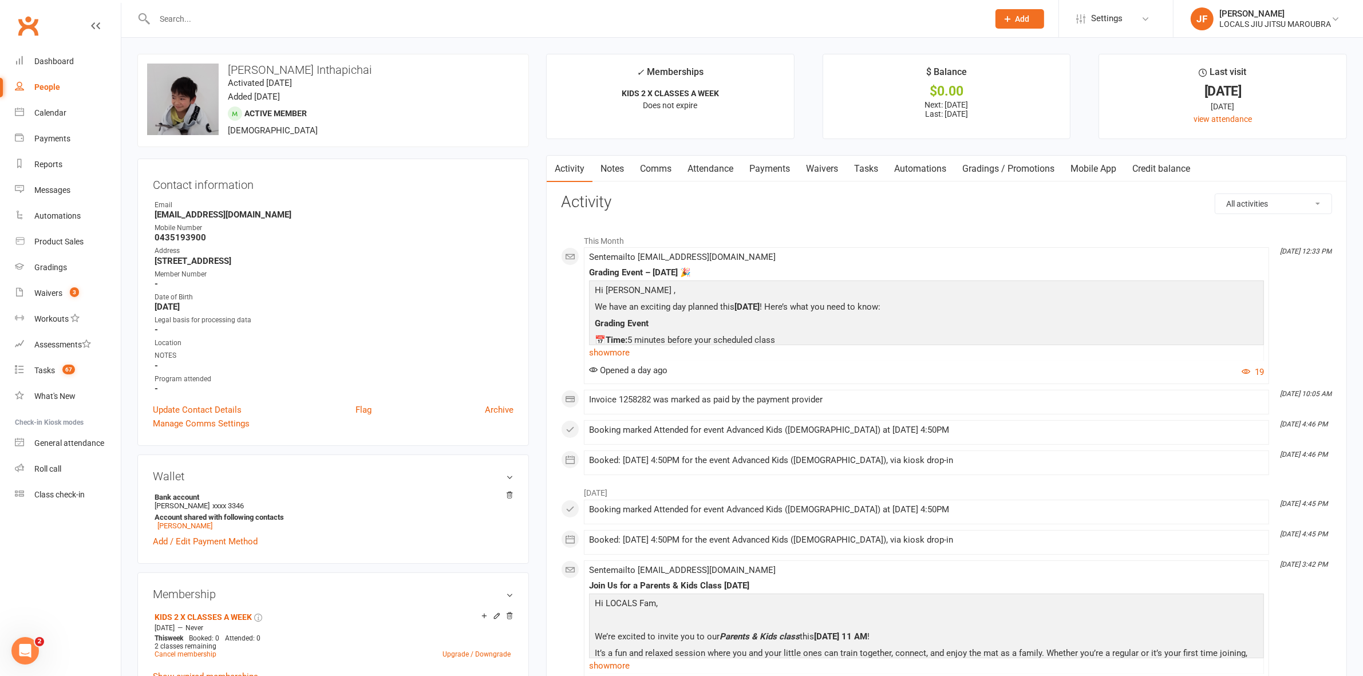
click at [292, 23] on input "text" at bounding box center [566, 19] width 830 height 16
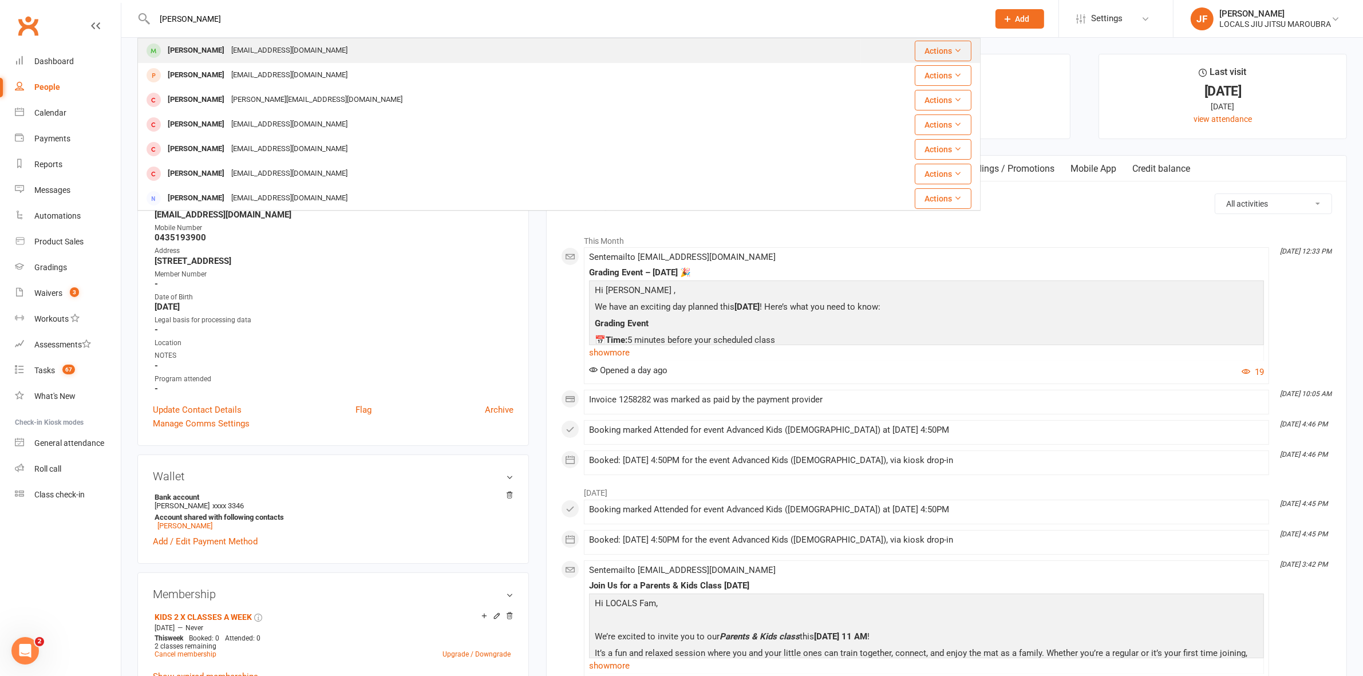
type input "norman van"
click at [208, 54] on div "Norman Van" at bounding box center [196, 50] width 64 height 17
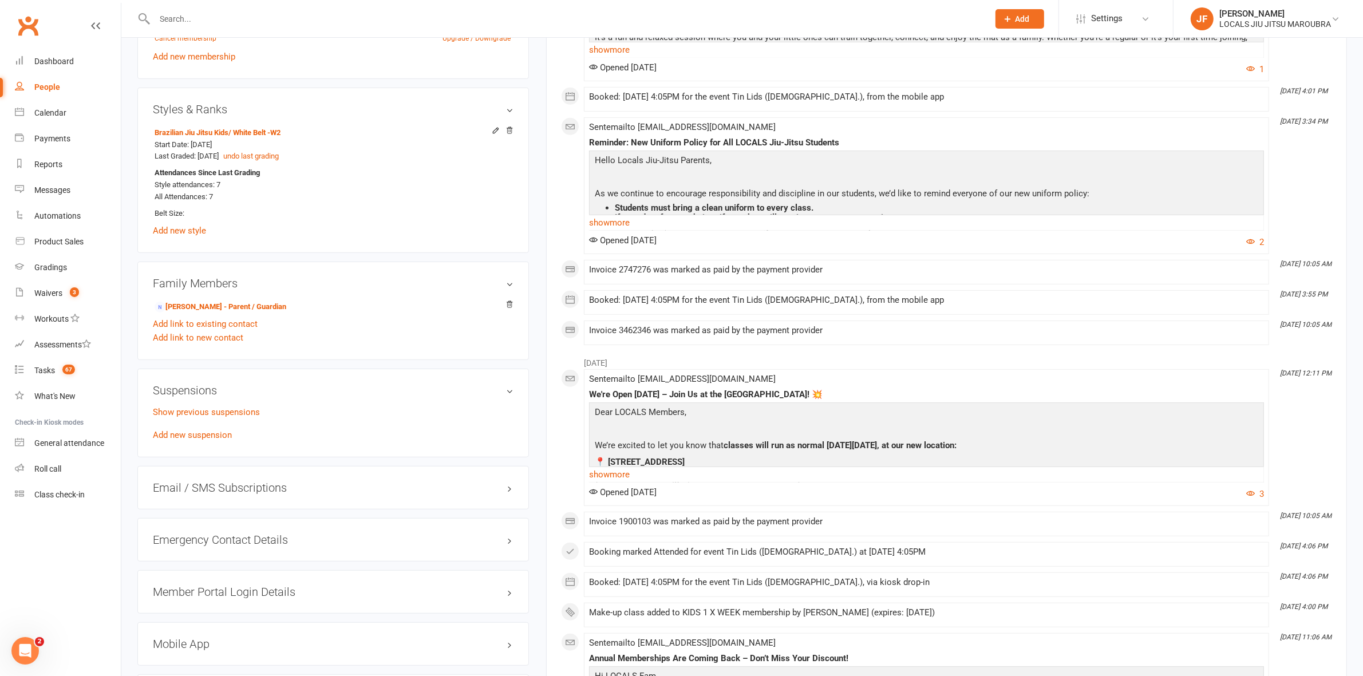
scroll to position [644, 0]
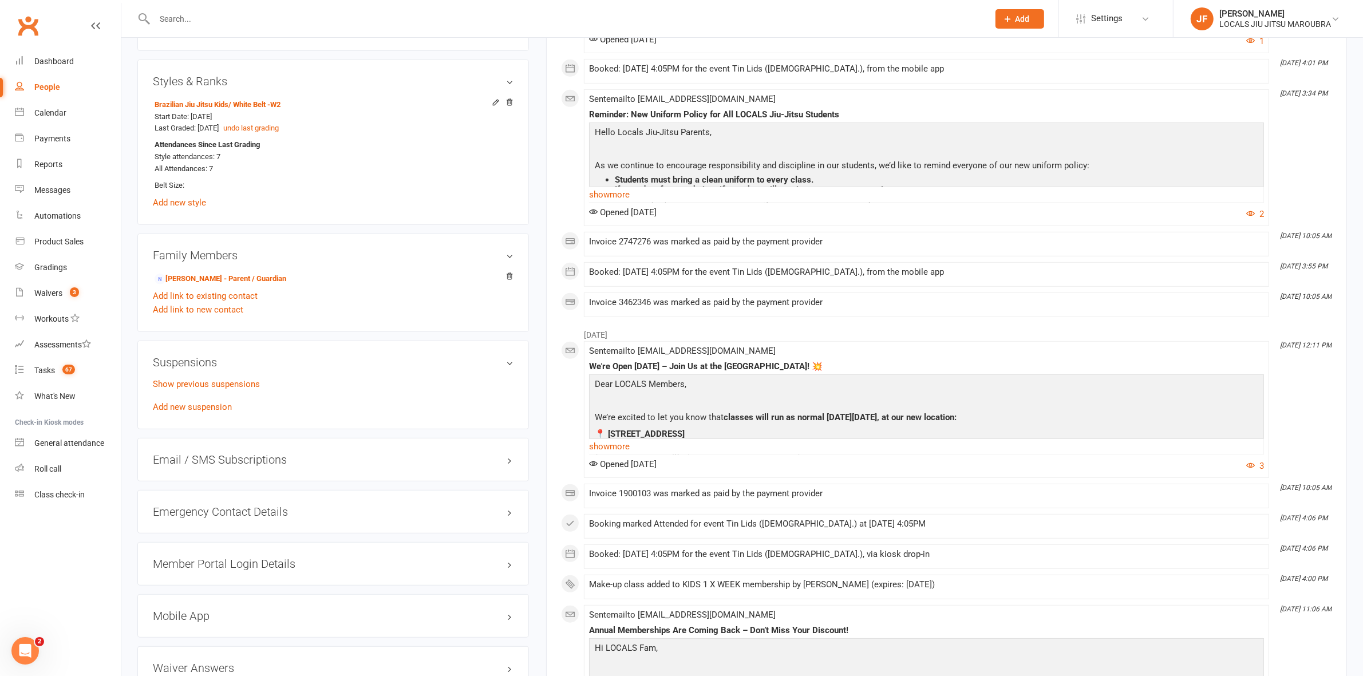
click at [214, 390] on p "Show previous suspensions" at bounding box center [333, 384] width 361 height 14
click at [214, 388] on link "Show previous suspensions" at bounding box center [206, 384] width 107 height 10
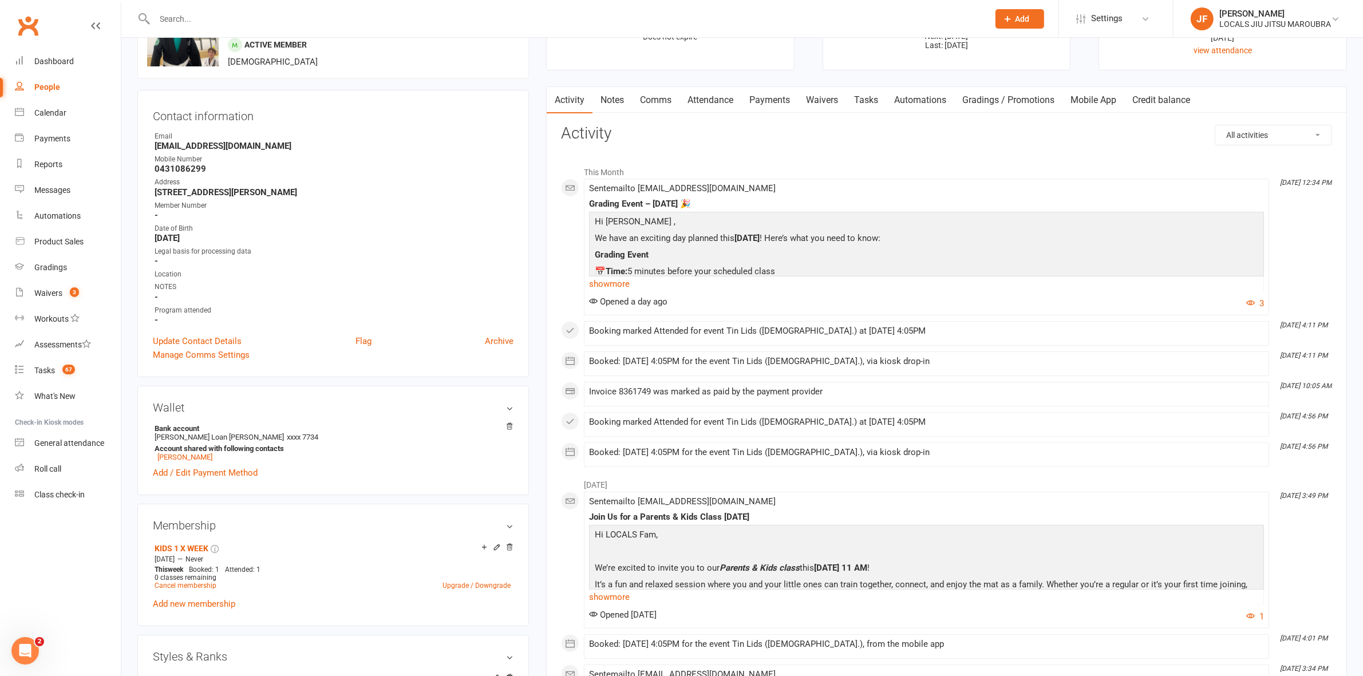
scroll to position [0, 0]
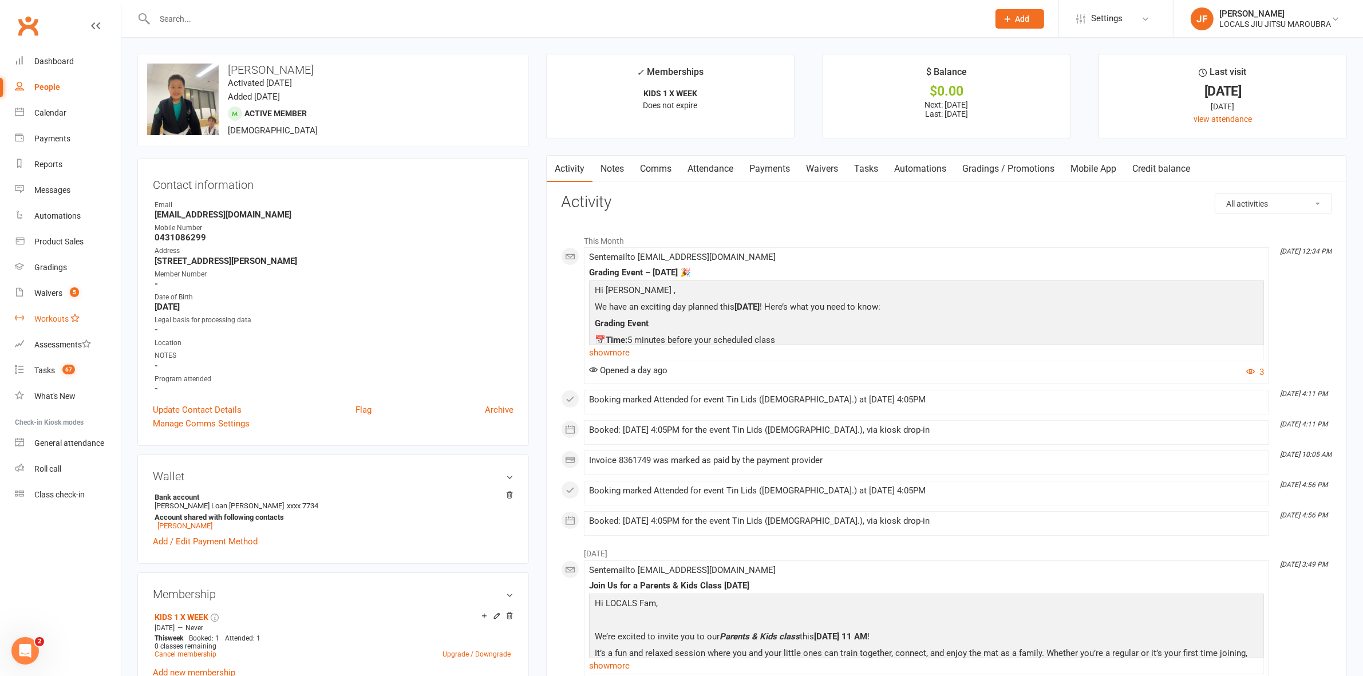
click at [46, 307] on link "Workouts" at bounding box center [68, 319] width 106 height 26
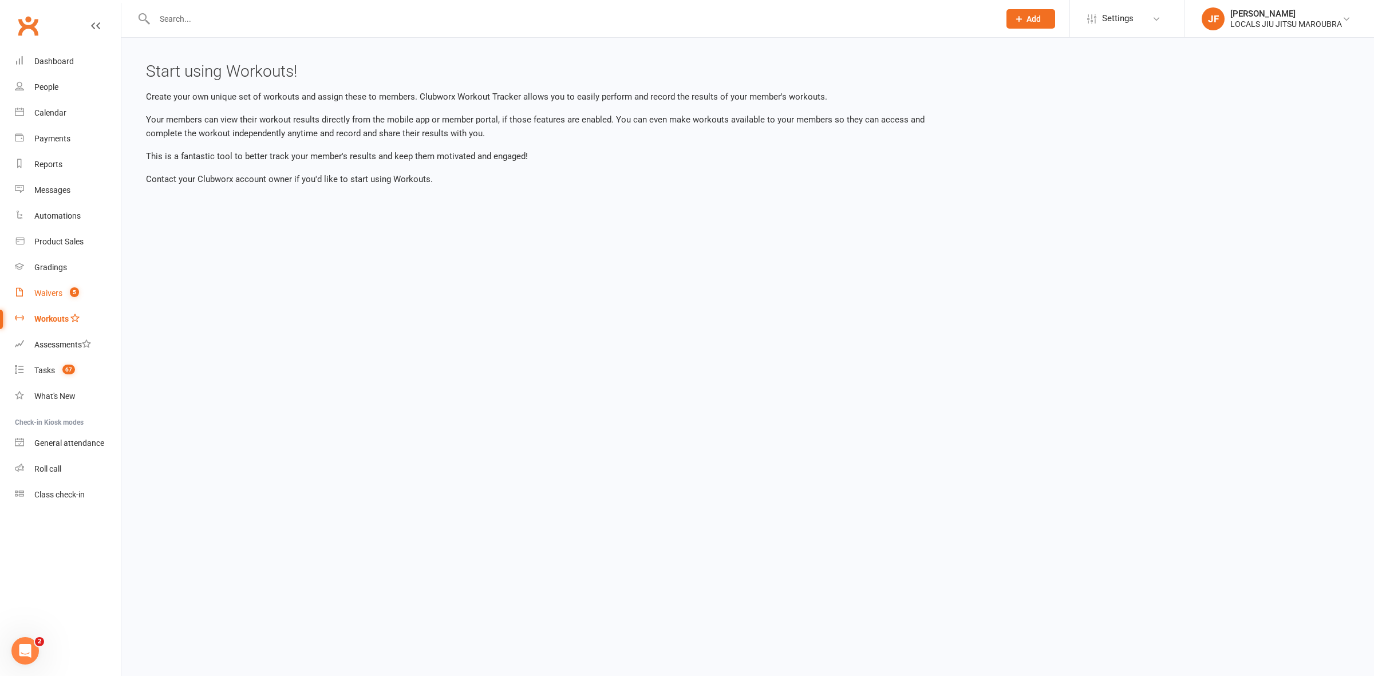
click at [53, 299] on link "Waivers 5" at bounding box center [68, 294] width 106 height 26
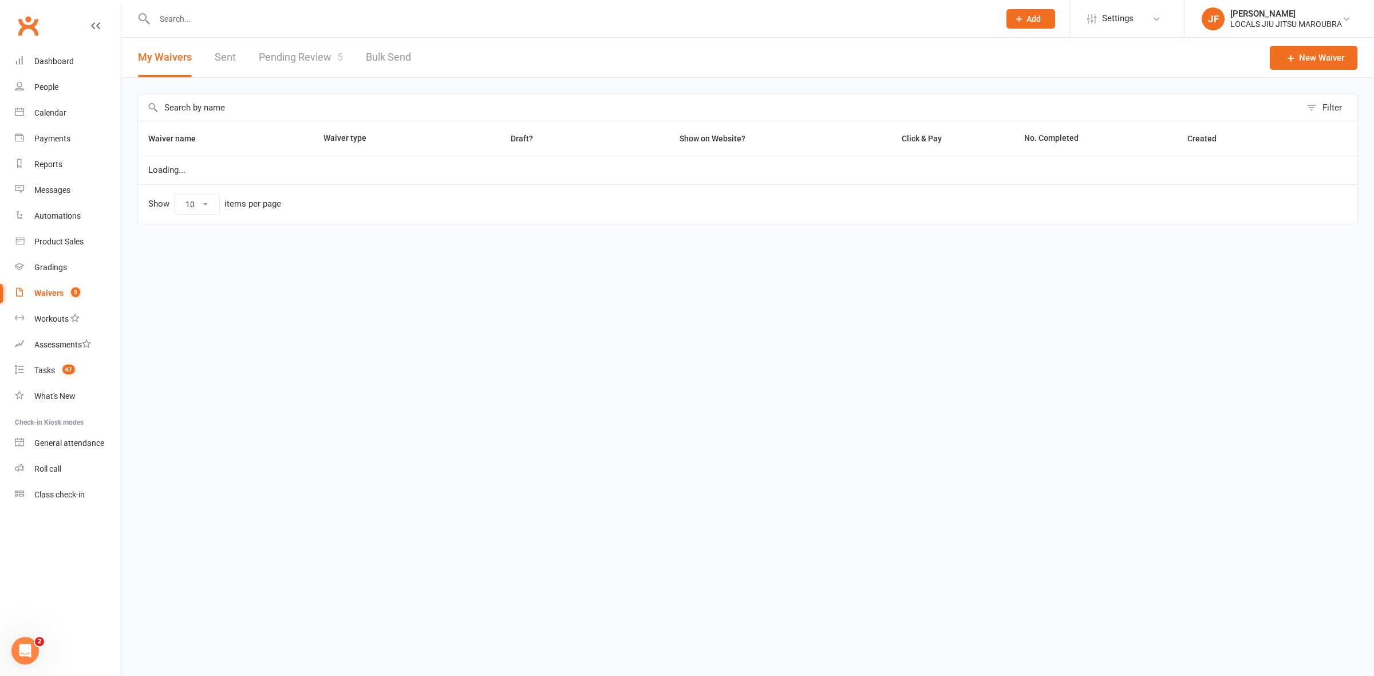
select select "100"
drag, startPoint x: 290, startPoint y: 76, endPoint x: 304, endPoint y: 64, distance: 17.9
click at [293, 73] on link "Pending Review 5" at bounding box center [301, 58] width 84 height 40
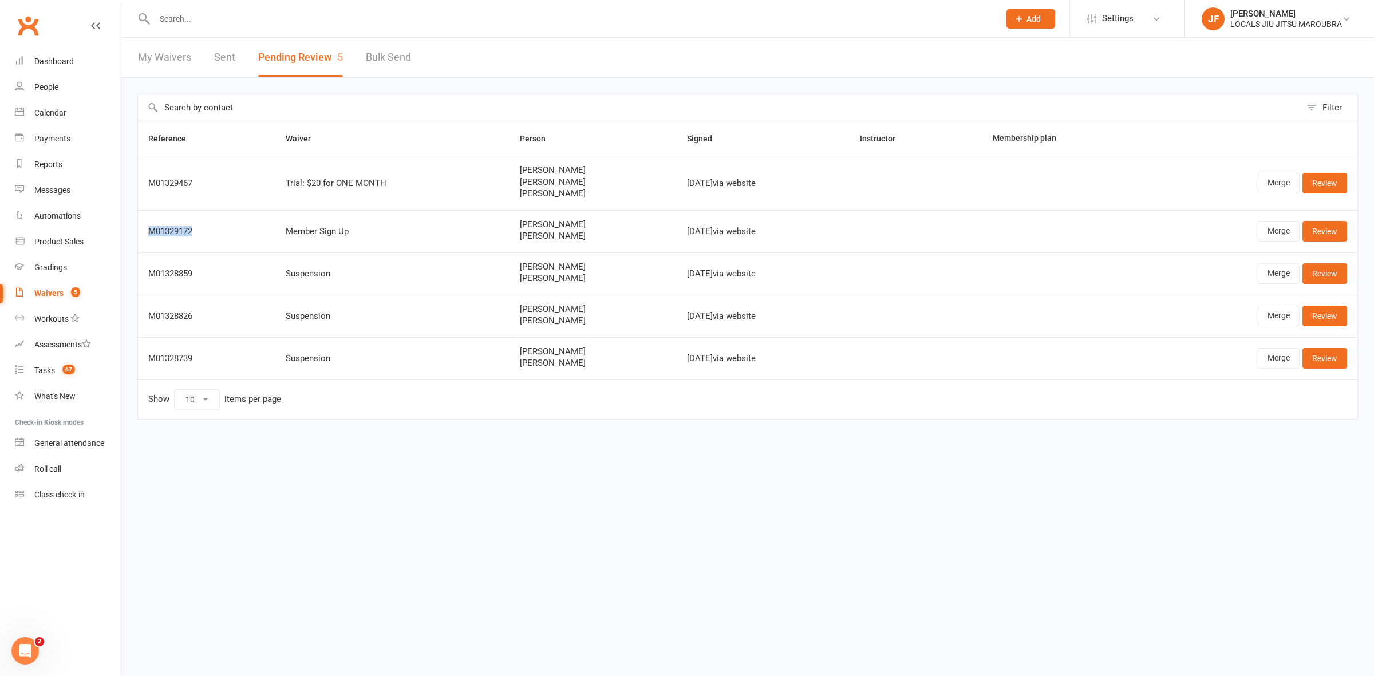
drag, startPoint x: 231, startPoint y: 222, endPoint x: 147, endPoint y: 235, distance: 85.2
click at [147, 235] on td "M01329172" at bounding box center [206, 231] width 137 height 42
copy div "M01329172"
drag, startPoint x: 613, startPoint y: 244, endPoint x: 487, endPoint y: 245, distance: 125.4
click at [510, 245] on td "Julia Leedham Francesca Leedham" at bounding box center [593, 231] width 167 height 42
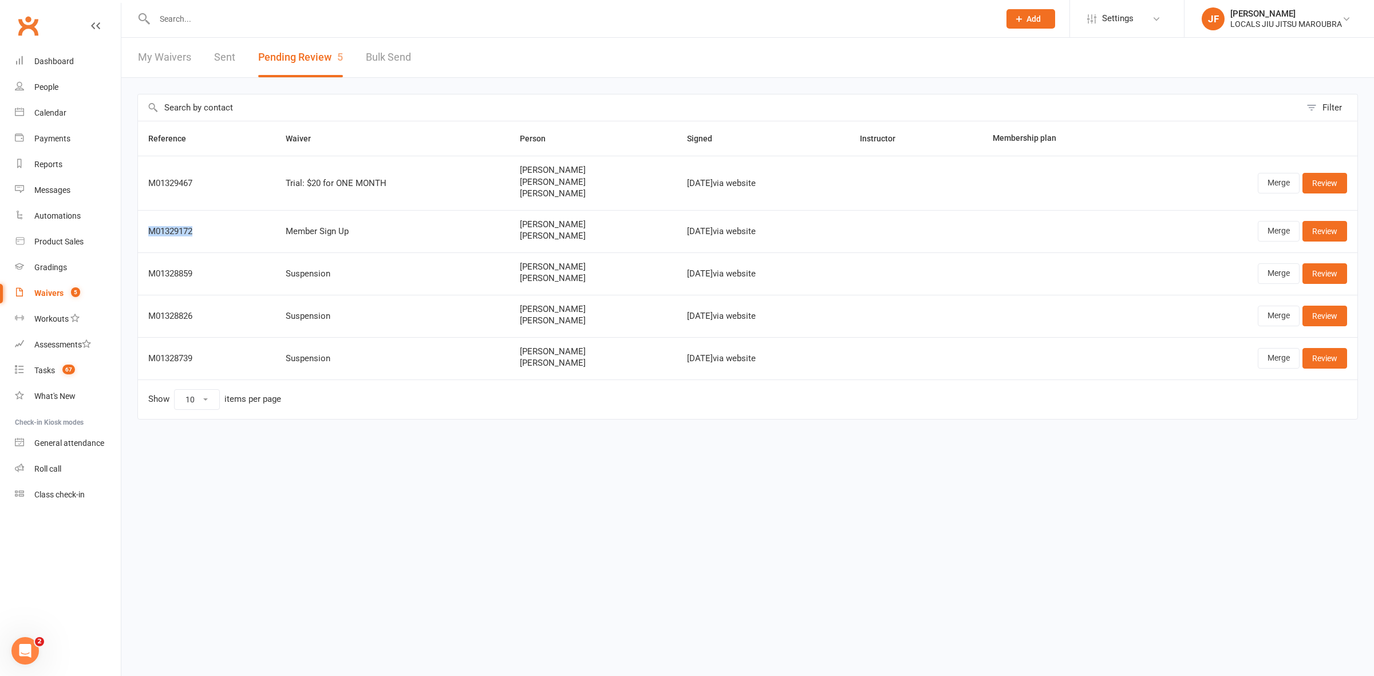
copy span "Francesca Leedham"
click at [1272, 227] on link "Merge" at bounding box center [1279, 231] width 42 height 21
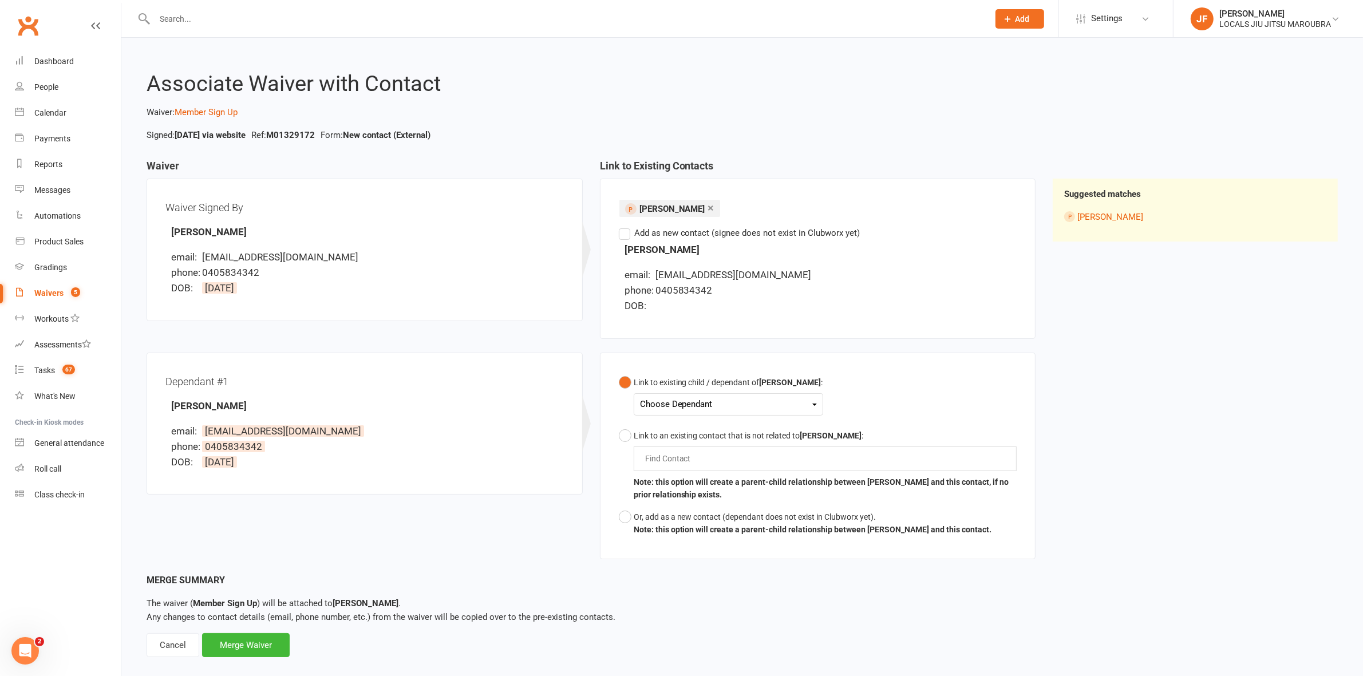
click at [681, 401] on div "Choose Dependant" at bounding box center [728, 404] width 177 height 15
click at [683, 428] on link "Francesca Leedham" at bounding box center [697, 431] width 113 height 25
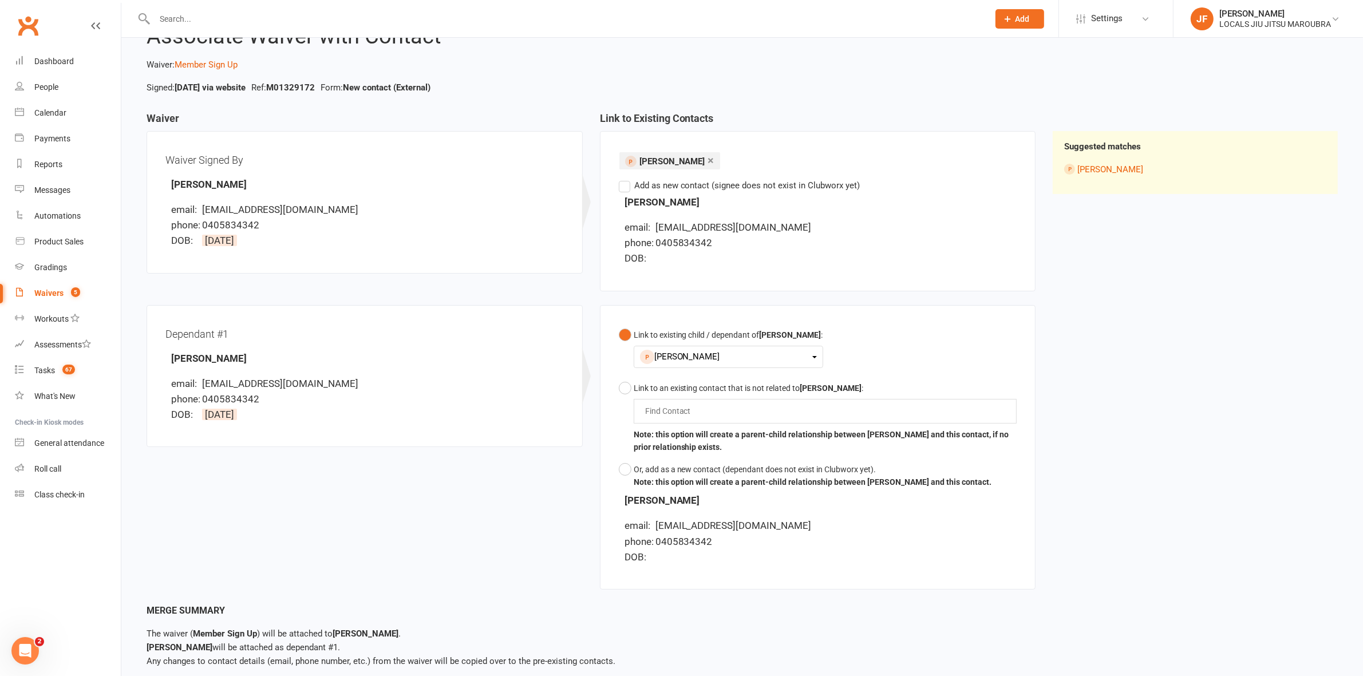
scroll to position [108, 0]
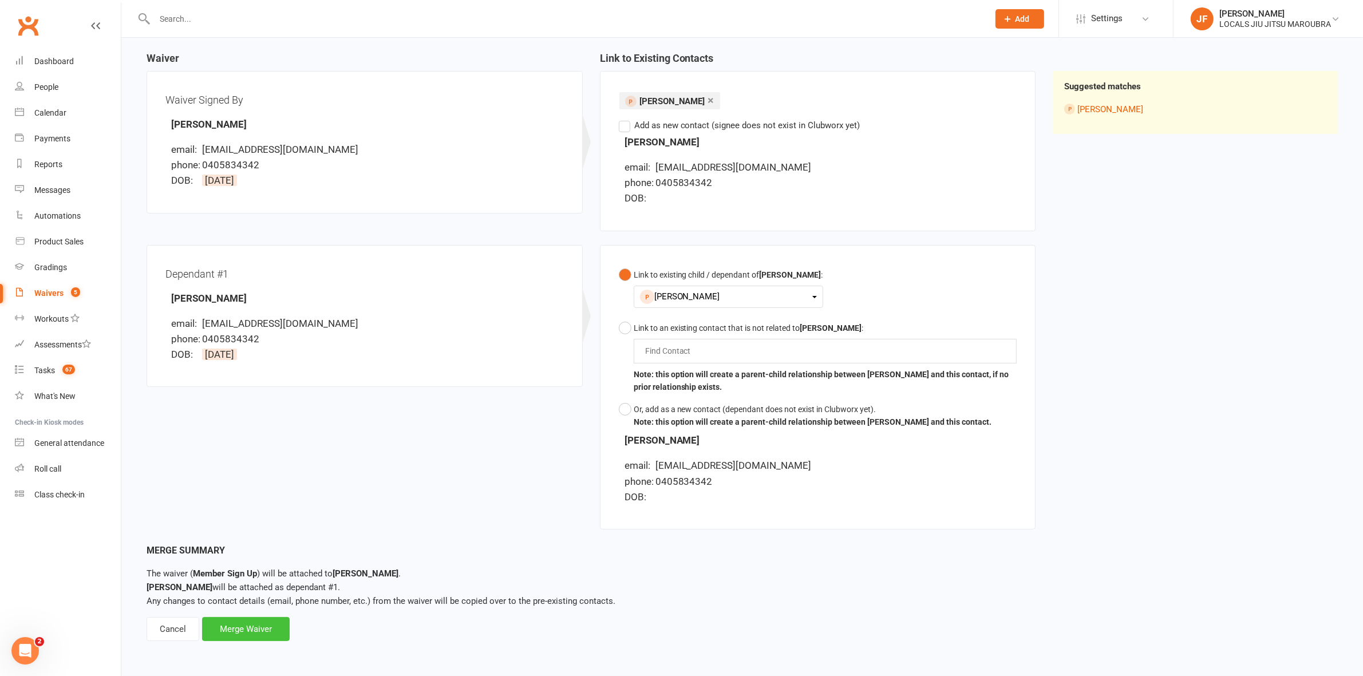
click at [227, 636] on div "Merge Waiver" at bounding box center [246, 629] width 88 height 24
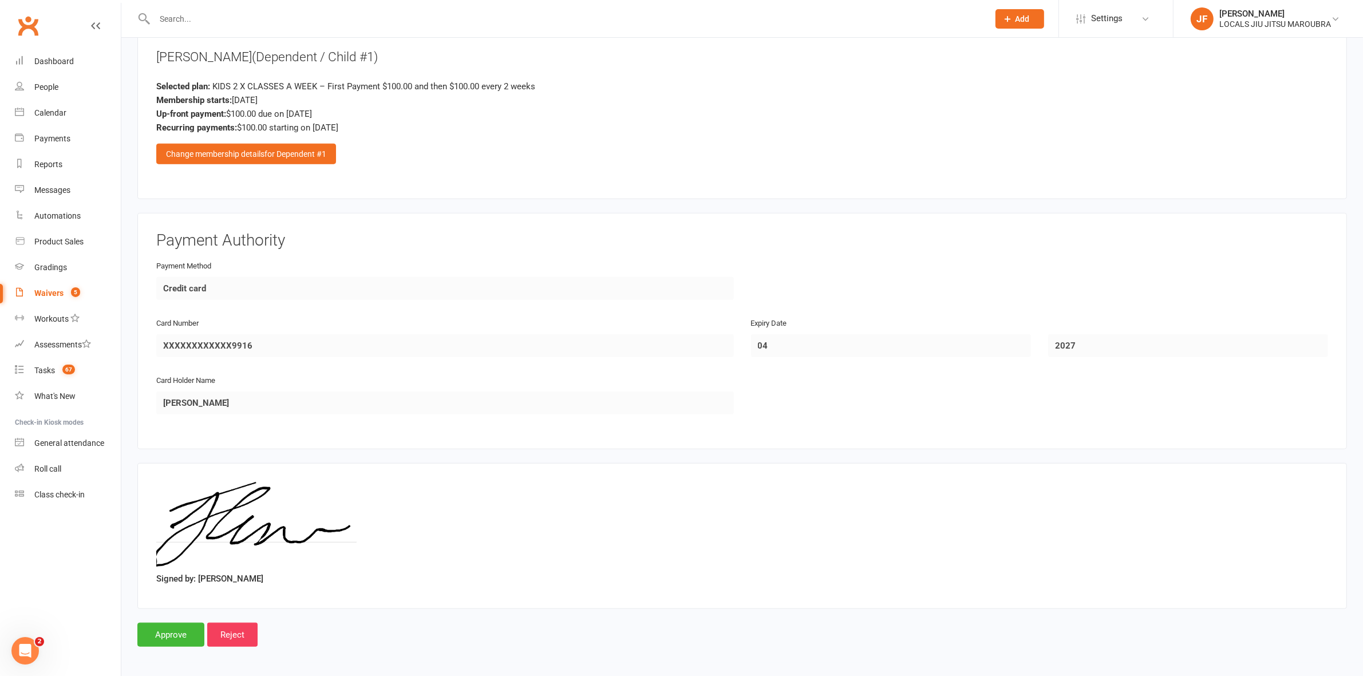
scroll to position [1330, 0]
click at [169, 627] on input "Approve" at bounding box center [170, 634] width 67 height 24
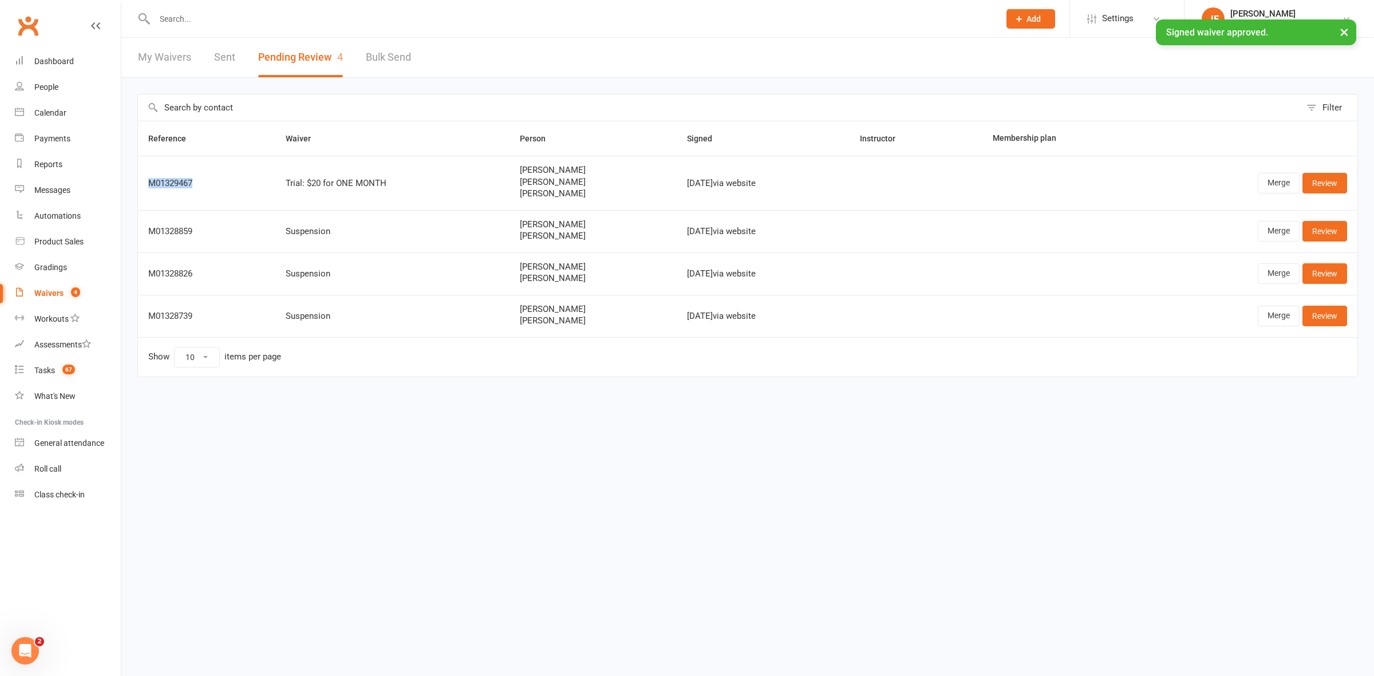
drag, startPoint x: 210, startPoint y: 189, endPoint x: 146, endPoint y: 192, distance: 63.6
click at [146, 192] on td "M01329467" at bounding box center [206, 183] width 137 height 54
copy div "M01329467"
drag, startPoint x: 578, startPoint y: 194, endPoint x: 494, endPoint y: 186, distance: 84.5
click at [520, 186] on div "Domenic Cameron Cali Cameron Aria Cameron" at bounding box center [593, 181] width 147 height 33
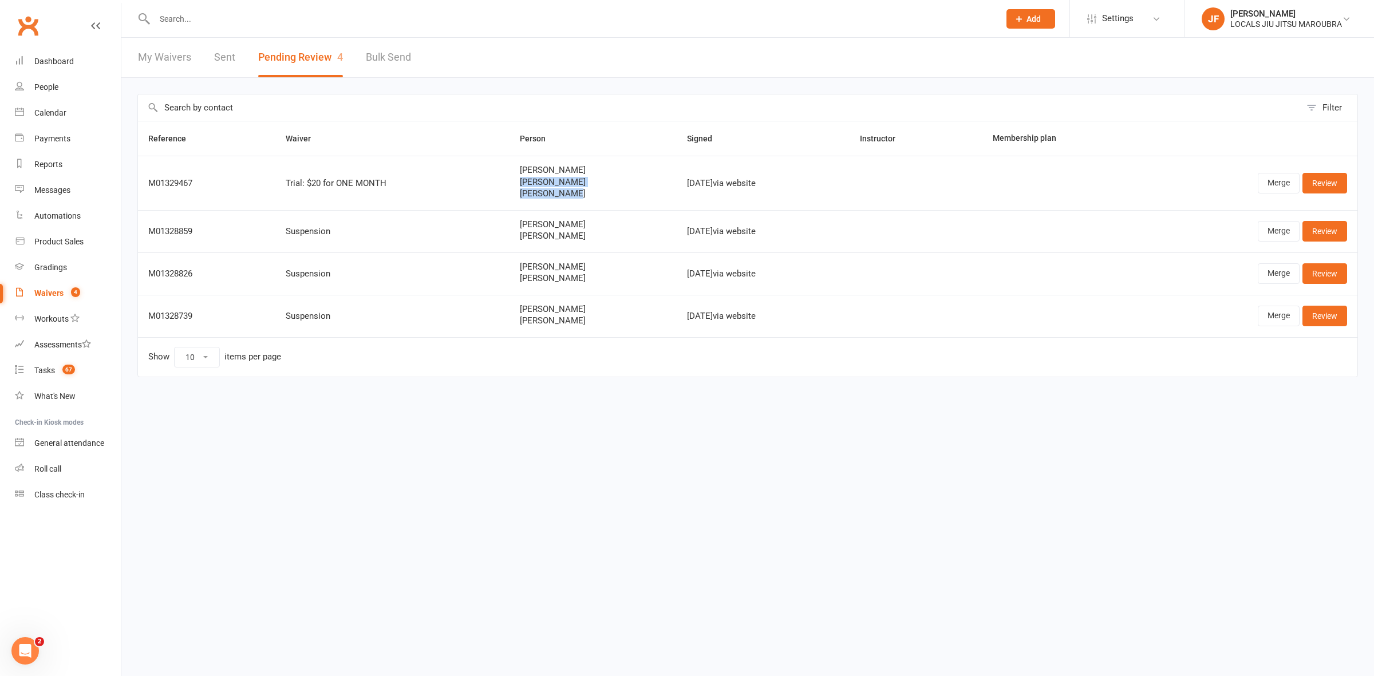
copy div "Cali Cameron Aria Cameron"
drag, startPoint x: 1273, startPoint y: 179, endPoint x: 1177, endPoint y: 95, distance: 127.4
click at [1274, 179] on link "Merge" at bounding box center [1279, 183] width 42 height 21
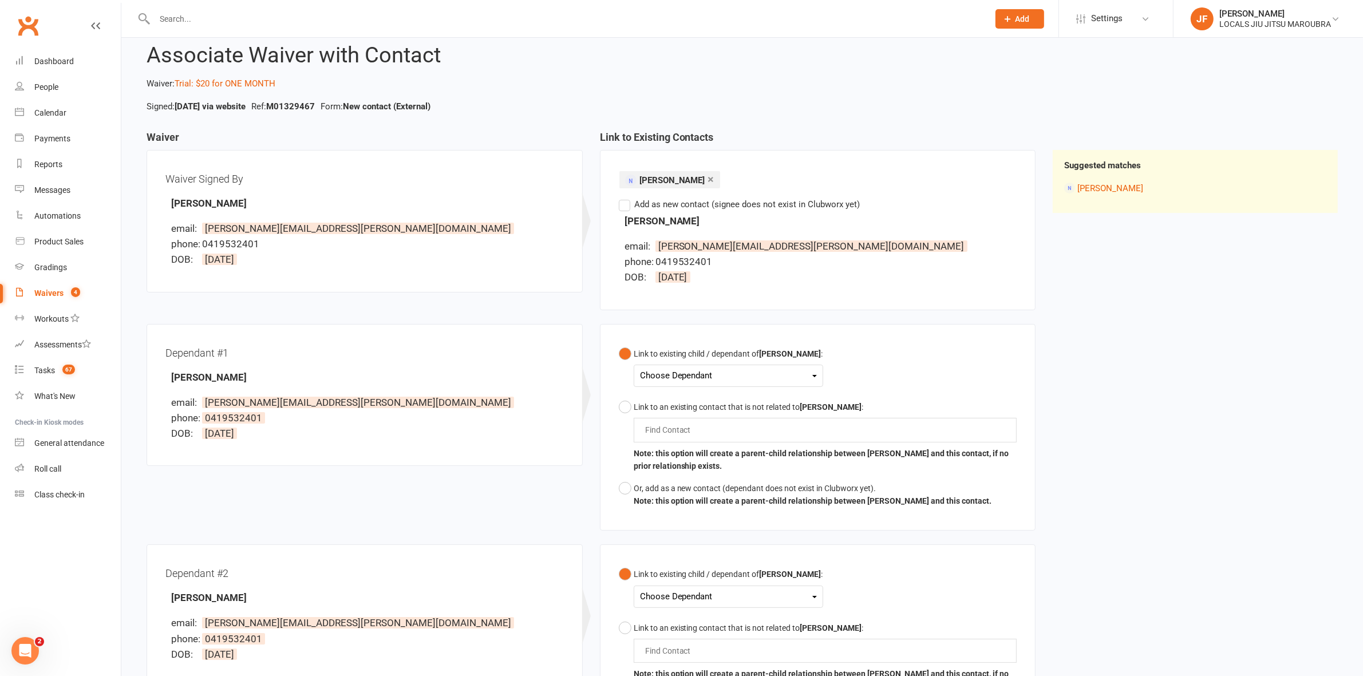
scroll to position [215, 0]
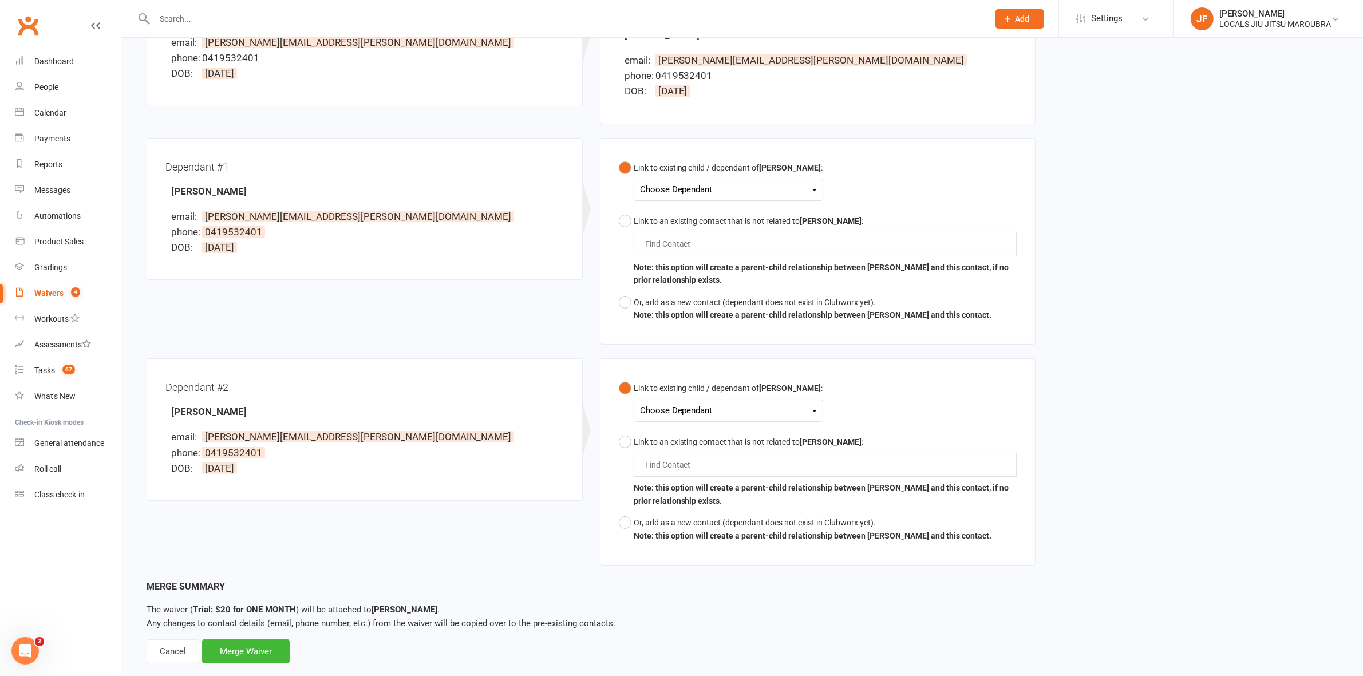
drag, startPoint x: 651, startPoint y: 198, endPoint x: 652, endPoint y: 190, distance: 8.0
click at [652, 190] on div "Choose Dependant" at bounding box center [728, 189] width 177 height 15
click at [673, 215] on link "Cali Cameron" at bounding box center [697, 216] width 113 height 25
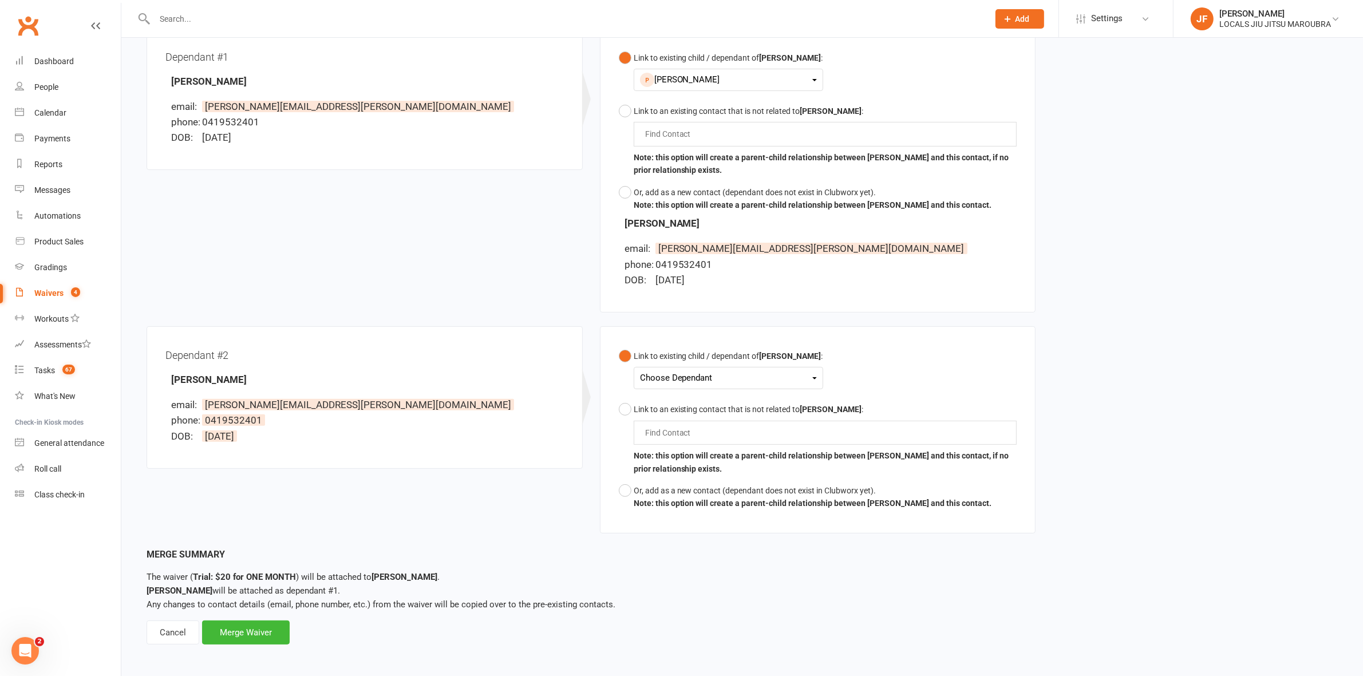
scroll to position [329, 0]
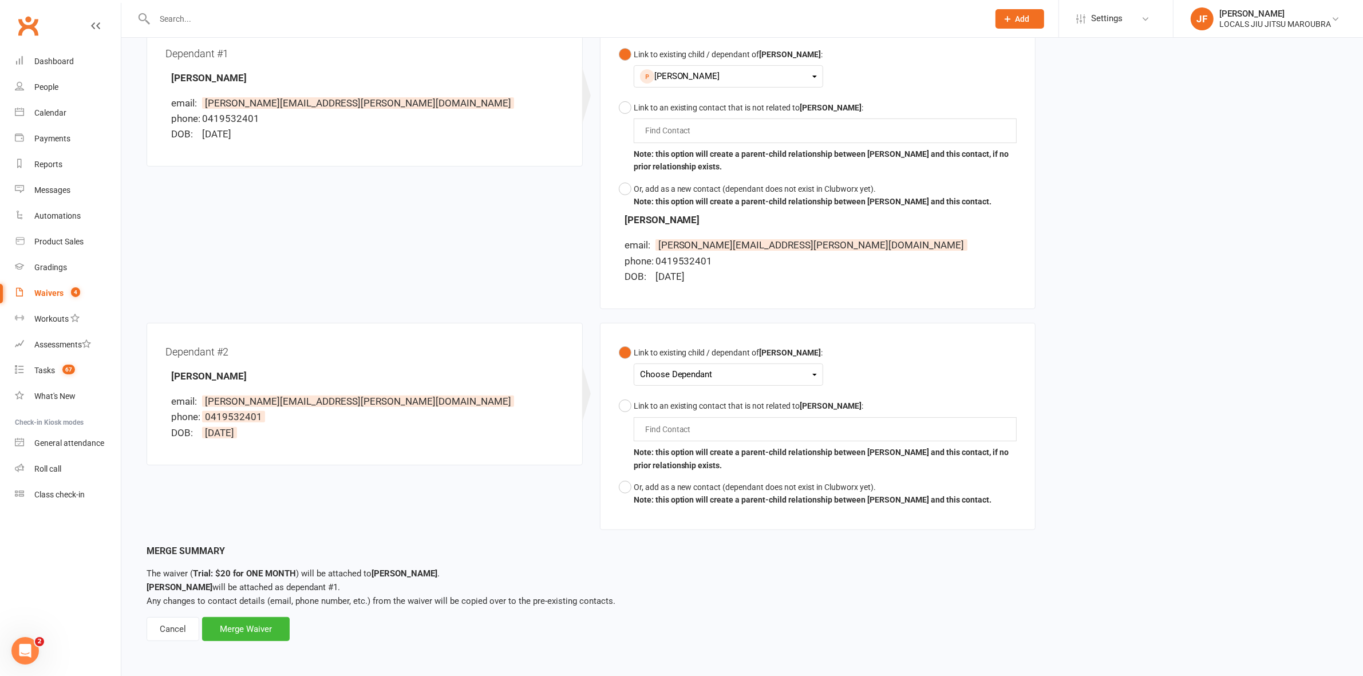
drag, startPoint x: 700, startPoint y: 366, endPoint x: 700, endPoint y: 373, distance: 6.9
click at [700, 367] on div "Choose Dependant" at bounding box center [728, 374] width 177 height 15
click at [677, 423] on link "Aria Cameron" at bounding box center [697, 427] width 113 height 25
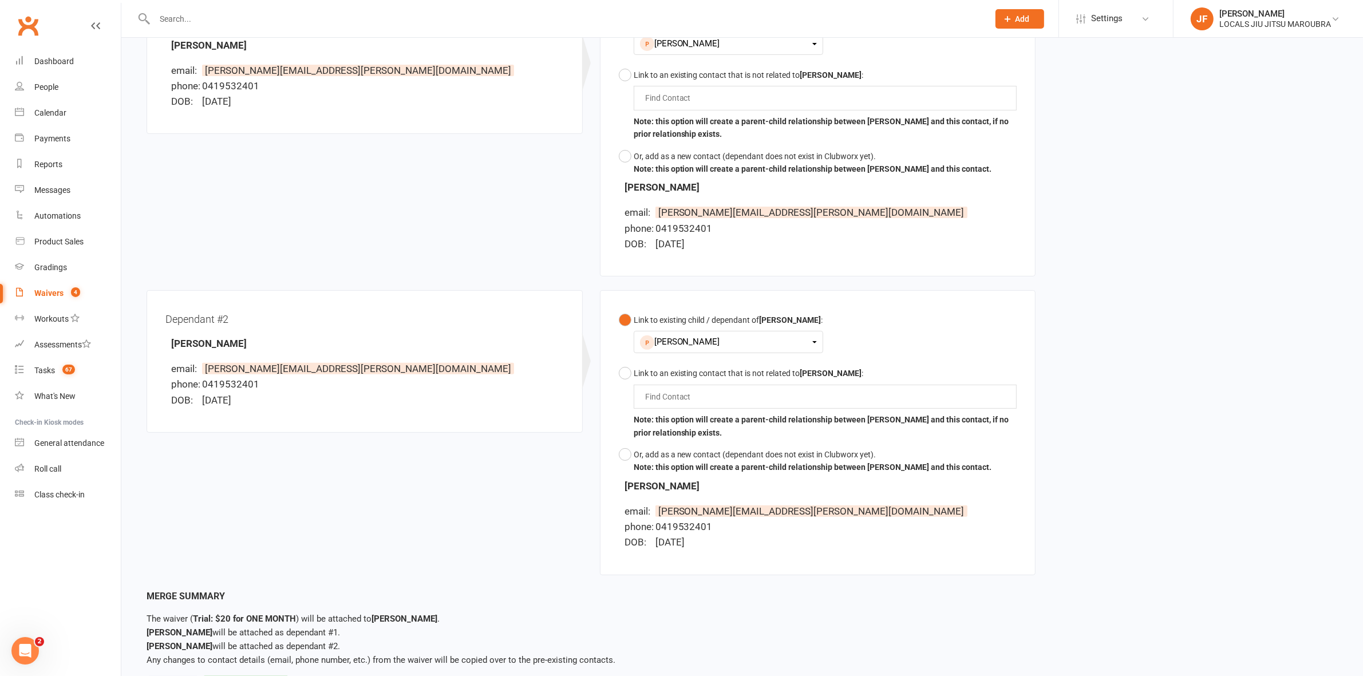
scroll to position [421, 0]
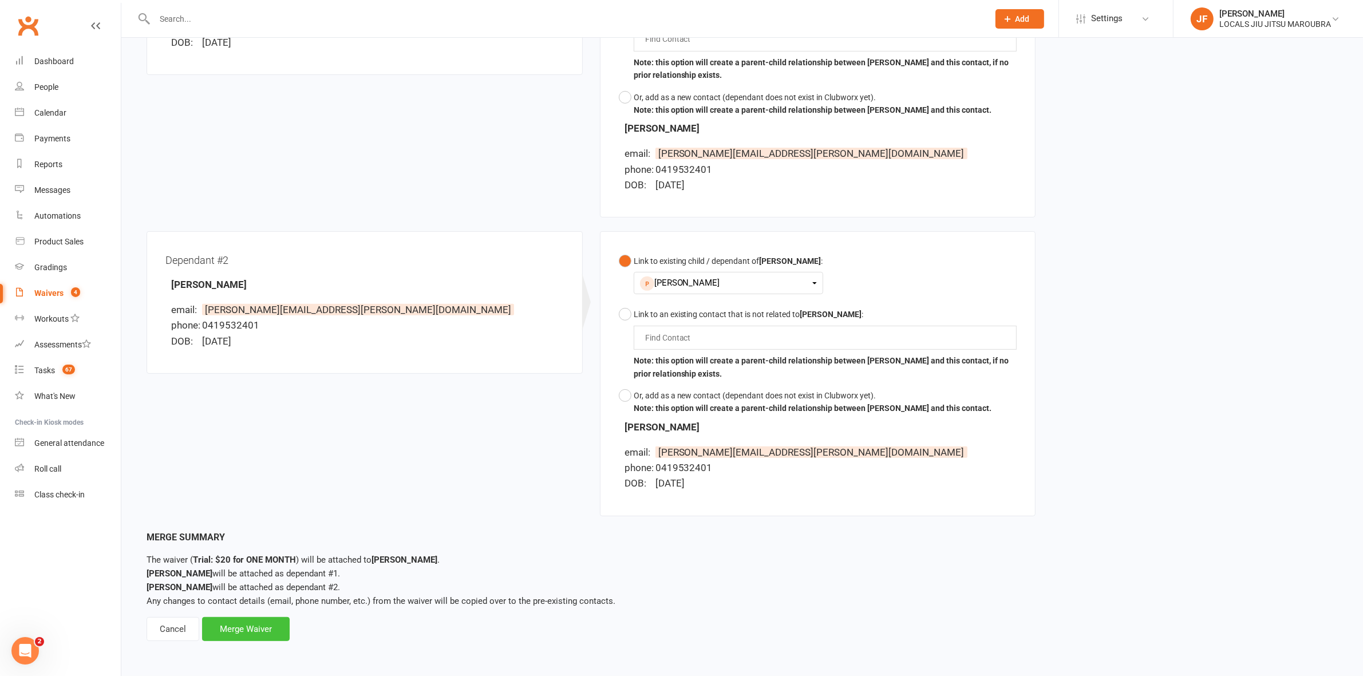
click at [239, 633] on div "Merge Waiver" at bounding box center [246, 629] width 88 height 24
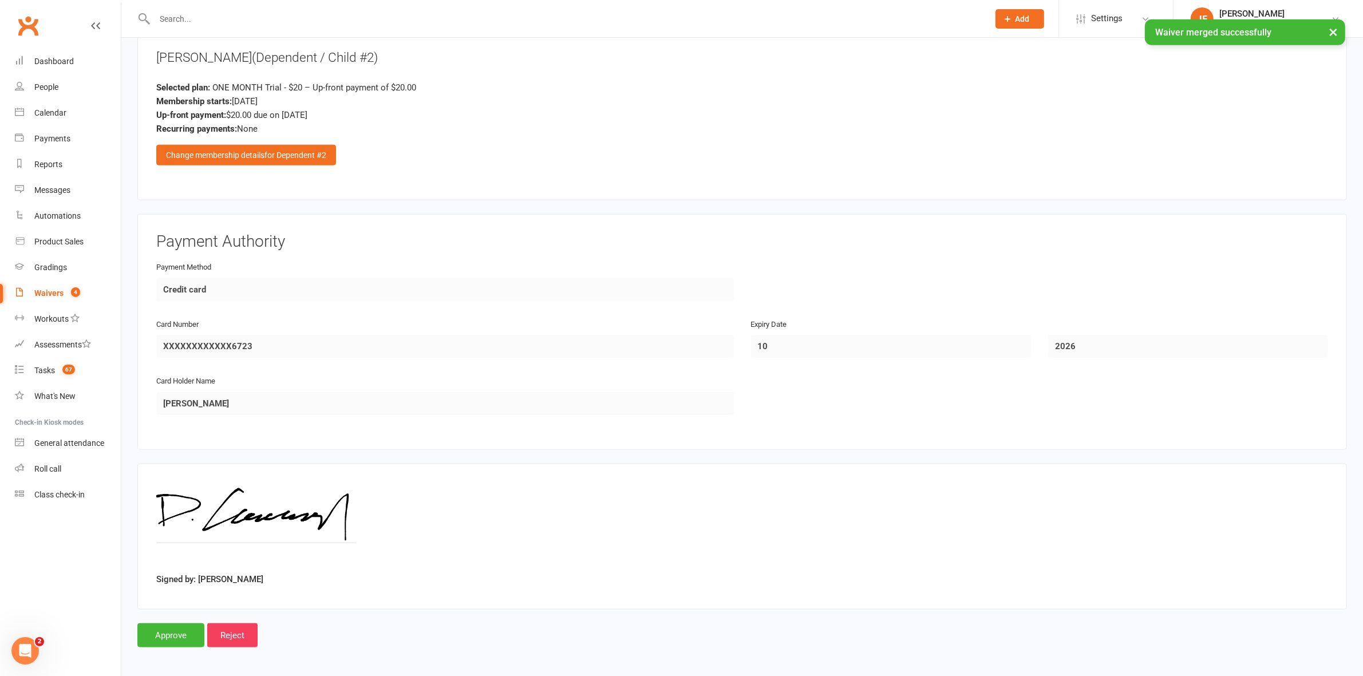
scroll to position [1581, 0]
click at [171, 623] on input "Approve" at bounding box center [170, 635] width 67 height 24
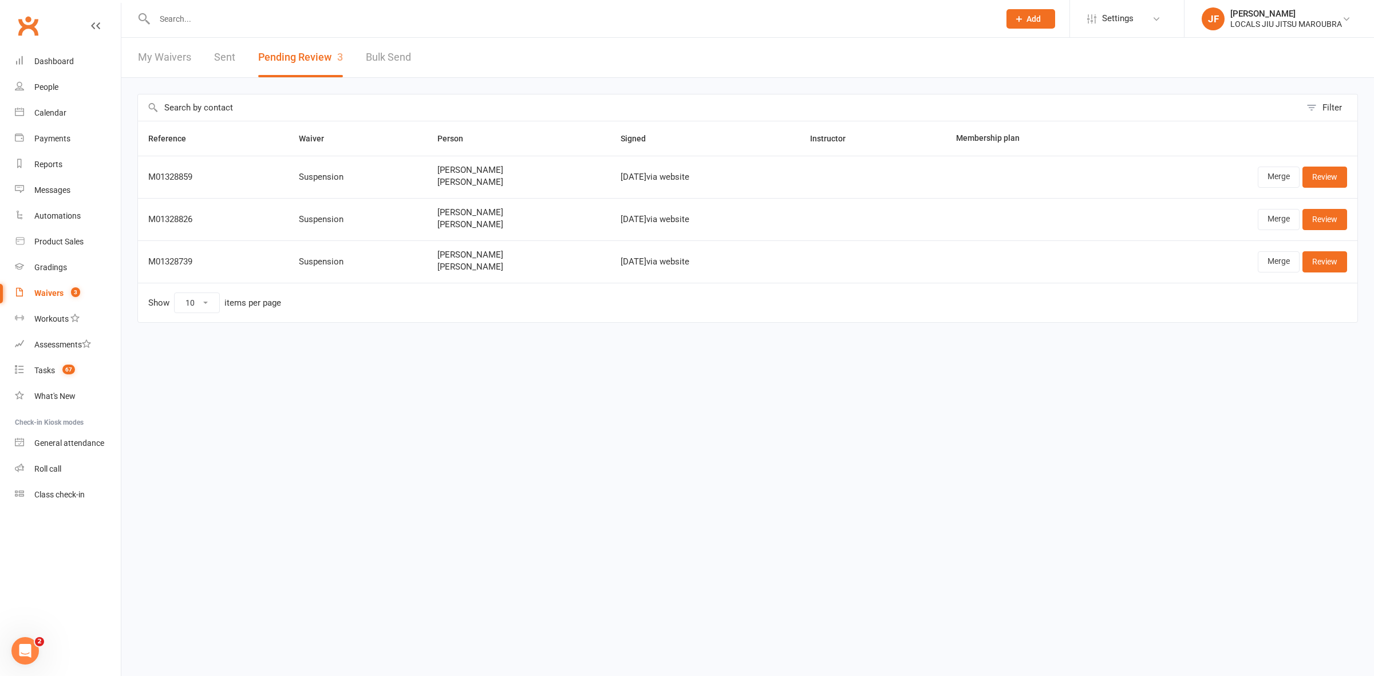
click at [1211, 371] on html "Prospect Member Non-attending contact Class / event Appointment Grading event T…" at bounding box center [687, 185] width 1374 height 371
